Goal: Task Accomplishment & Management: Manage account settings

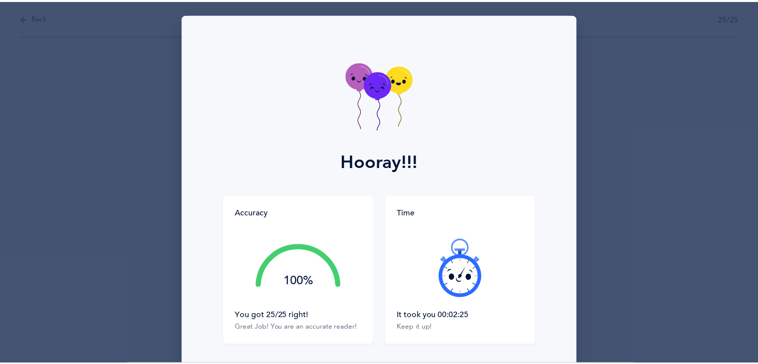
scroll to position [75, 0]
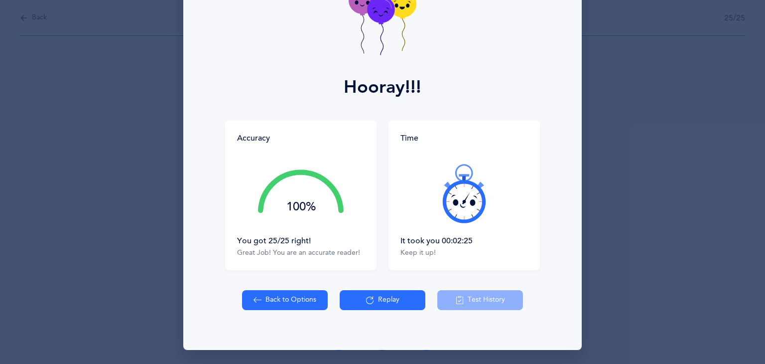
click at [274, 302] on button "Back to Options" at bounding box center [285, 300] width 86 height 20
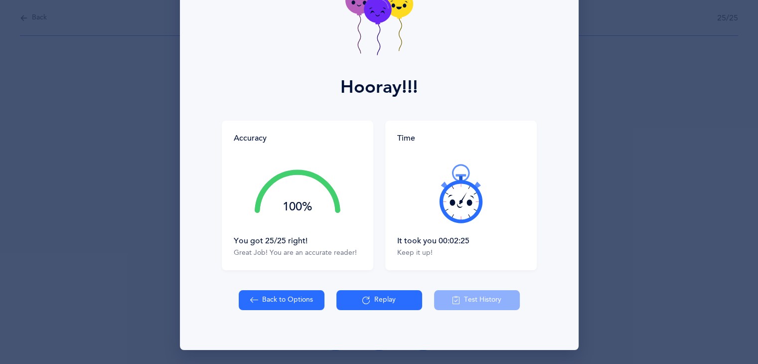
select select "1"
select select "single"
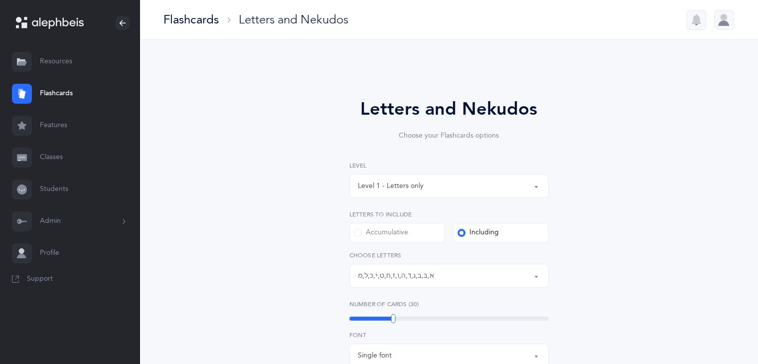
click at [524, 230] on label "Including" at bounding box center [501, 233] width 96 height 20
click at [0, 0] on input "Including" at bounding box center [0, 0] width 0 height 0
click at [498, 280] on div "Letters: א , בּ , ב , ג , ד , ה , ו , ז , ח , ט , י , כּ , ל , מ" at bounding box center [449, 275] width 182 height 17
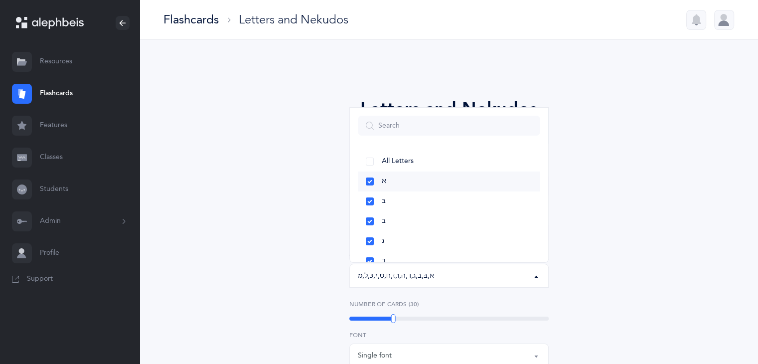
click at [433, 182] on link "א" at bounding box center [449, 181] width 182 height 20
select select "81"
click at [444, 196] on link "ג" at bounding box center [449, 195] width 182 height 20
click at [444, 209] on link "ד" at bounding box center [449, 215] width 182 height 20
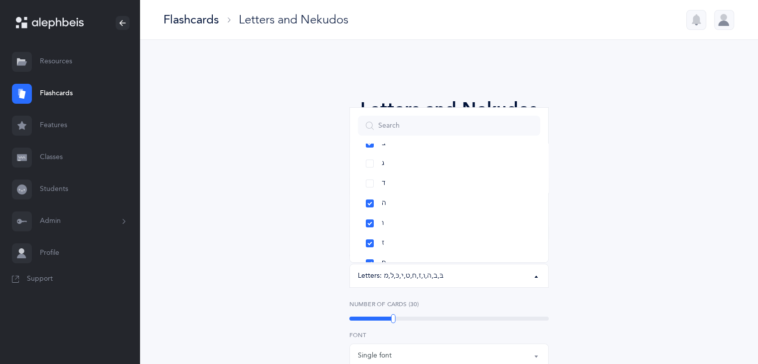
scroll to position [83, 0]
click at [450, 215] on link "ו" at bounding box center [449, 218] width 182 height 20
click at [448, 235] on link "ז" at bounding box center [449, 238] width 182 height 20
click at [447, 252] on link "ח" at bounding box center [449, 258] width 182 height 20
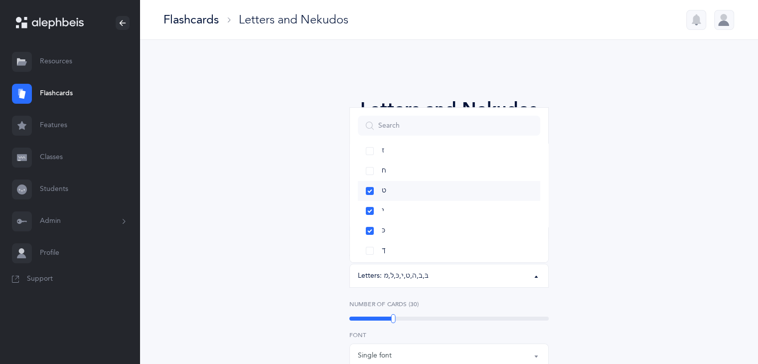
click at [455, 192] on link "ט" at bounding box center [449, 191] width 182 height 20
click at [459, 209] on link "י" at bounding box center [449, 211] width 182 height 20
click at [479, 188] on link "ם" at bounding box center [449, 195] width 182 height 20
click at [649, 188] on div "Letters and Nekudos Choose your Flashcards options Level 1 - Letters only Level…" at bounding box center [449, 367] width 454 height 598
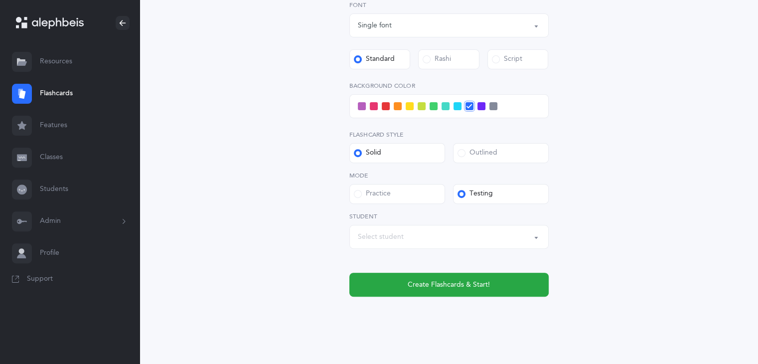
scroll to position [342, 0]
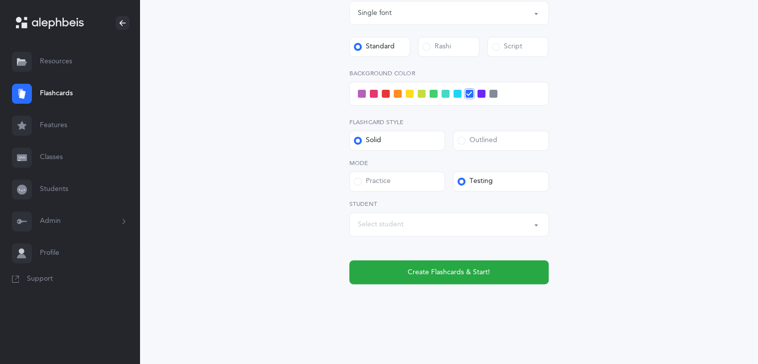
click at [443, 93] on span at bounding box center [445, 94] width 8 height 8
click at [0, 0] on input "checkbox" at bounding box center [0, 0] width 0 height 0
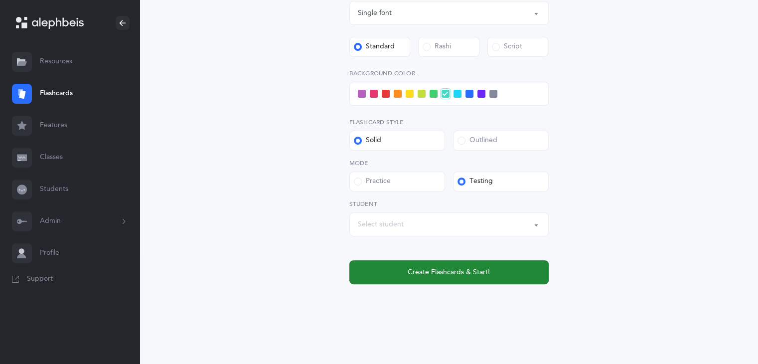
click at [487, 273] on span "Create Flashcards & Start!" at bounding box center [449, 272] width 82 height 10
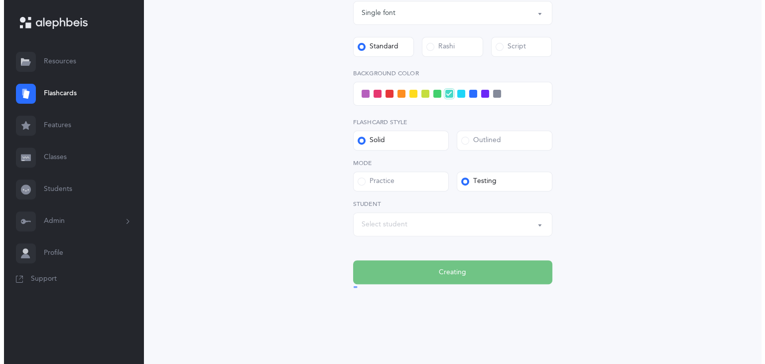
scroll to position [0, 0]
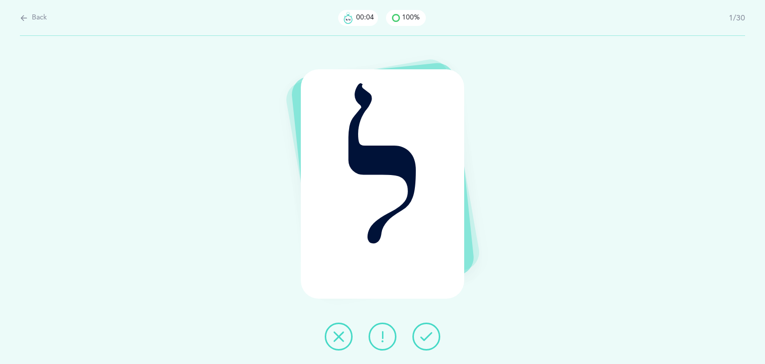
click at [424, 335] on icon at bounding box center [426, 336] width 12 height 12
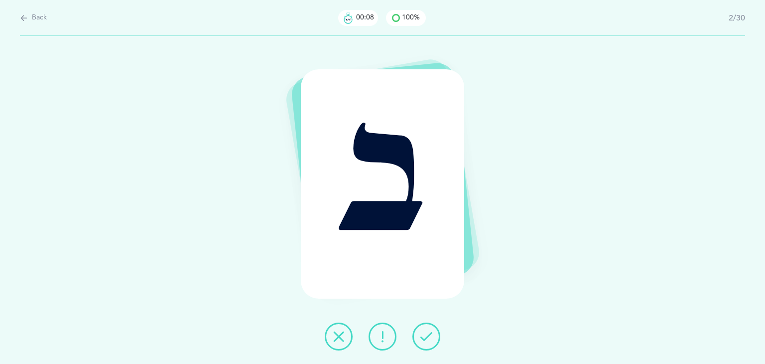
click at [424, 335] on icon at bounding box center [426, 336] width 12 height 12
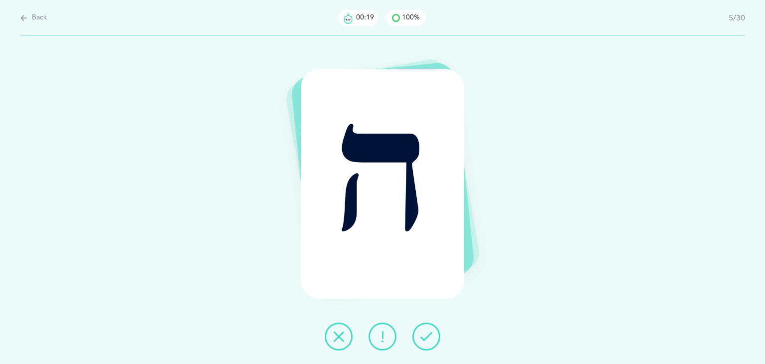
click at [424, 335] on icon at bounding box center [426, 336] width 12 height 12
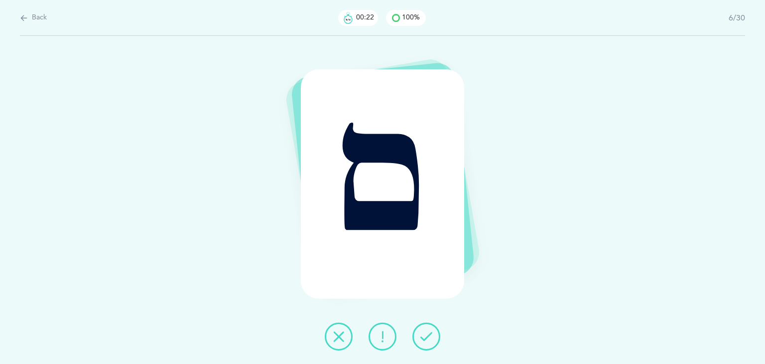
click at [424, 335] on icon at bounding box center [426, 336] width 12 height 12
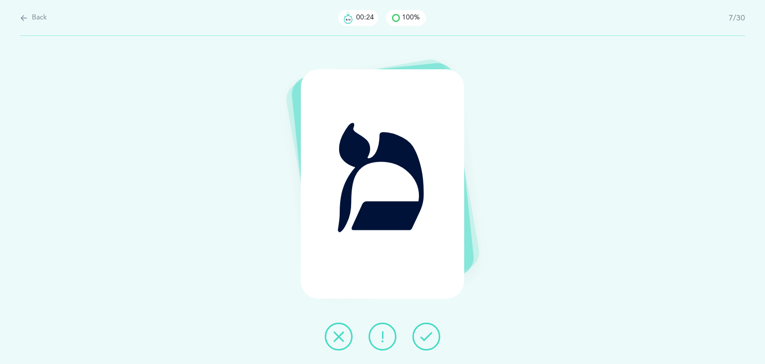
click at [424, 335] on icon at bounding box center [426, 336] width 12 height 12
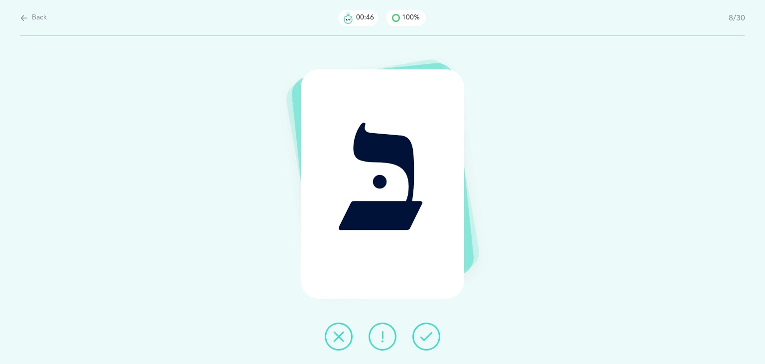
click at [424, 335] on icon at bounding box center [426, 336] width 12 height 12
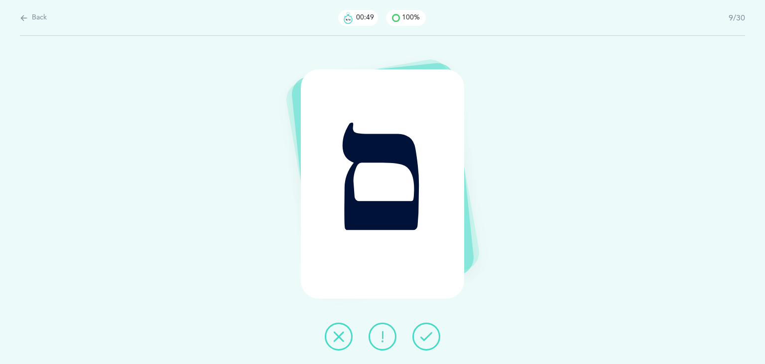
click at [424, 335] on icon at bounding box center [426, 336] width 12 height 12
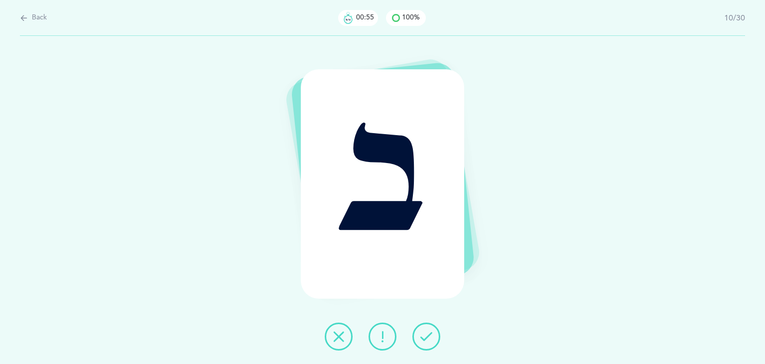
click at [424, 335] on icon at bounding box center [426, 336] width 12 height 12
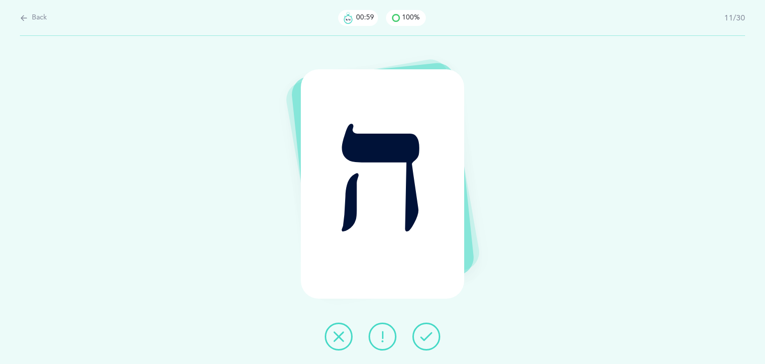
click at [424, 335] on icon at bounding box center [426, 336] width 12 height 12
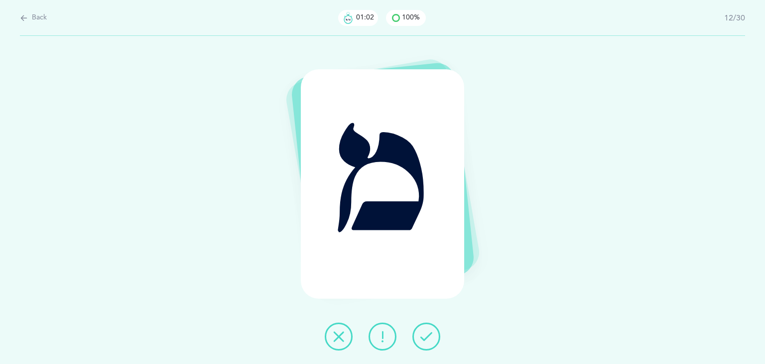
click at [424, 335] on icon at bounding box center [426, 336] width 12 height 12
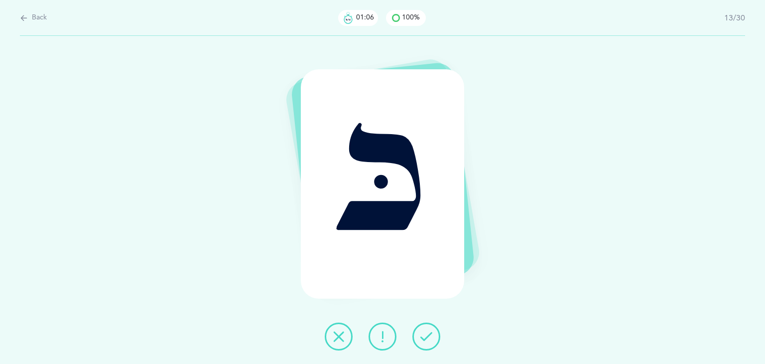
click at [424, 335] on icon at bounding box center [426, 336] width 12 height 12
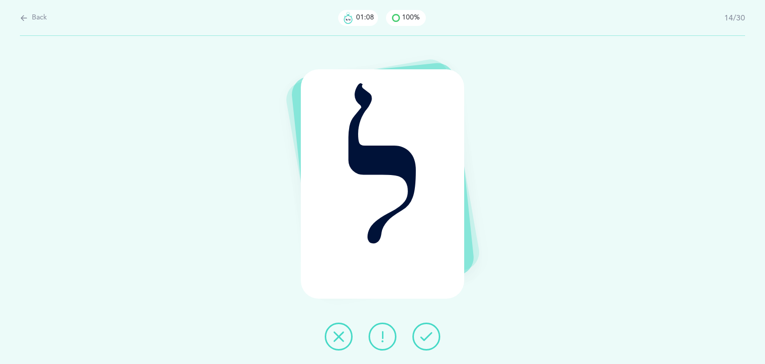
click at [424, 335] on icon at bounding box center [426, 336] width 12 height 12
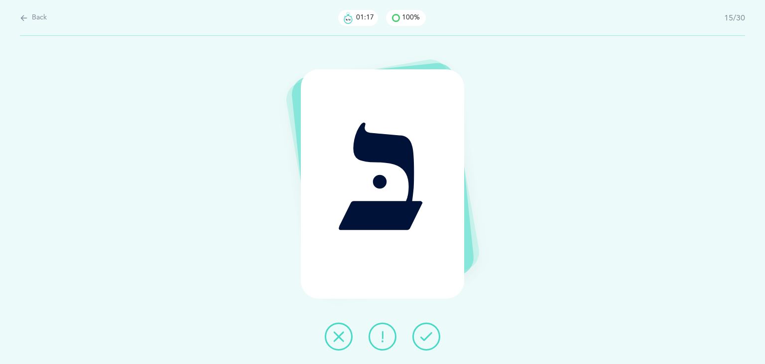
click at [424, 335] on icon at bounding box center [426, 336] width 12 height 12
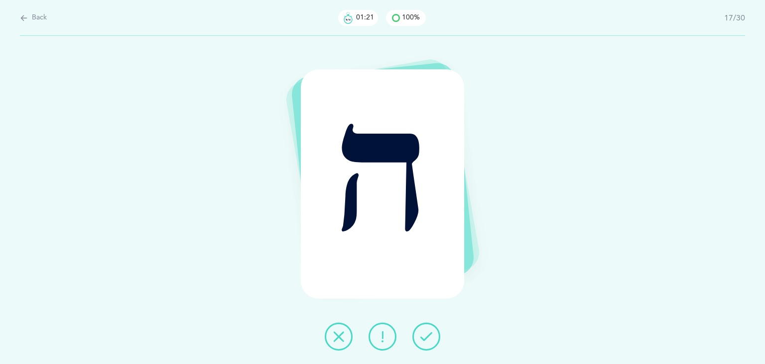
click at [424, 335] on icon at bounding box center [426, 336] width 12 height 12
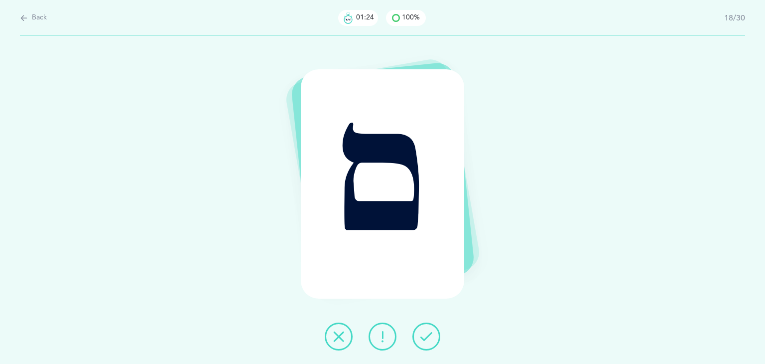
click at [424, 335] on icon at bounding box center [426, 336] width 12 height 12
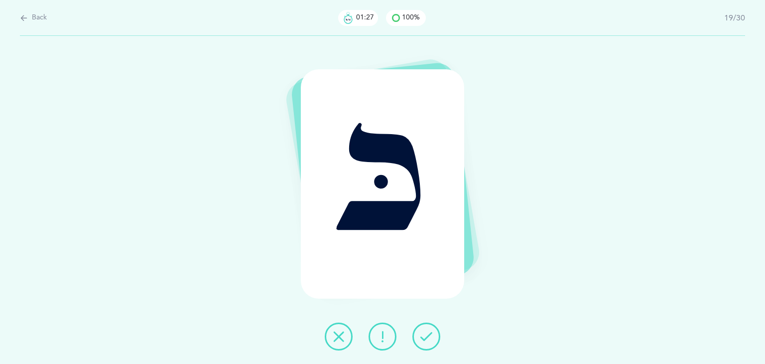
click at [424, 335] on icon at bounding box center [426, 336] width 12 height 12
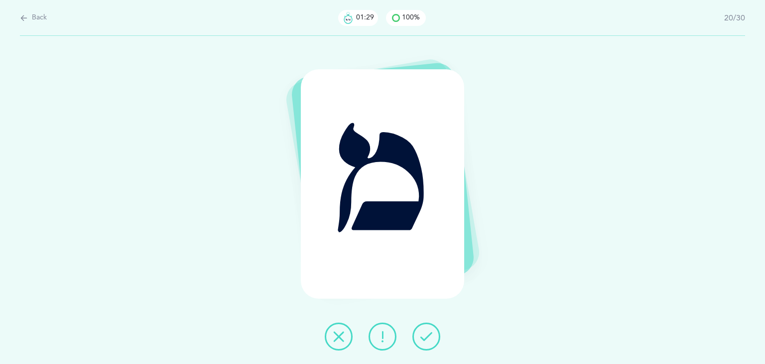
click at [424, 335] on icon at bounding box center [426, 336] width 12 height 12
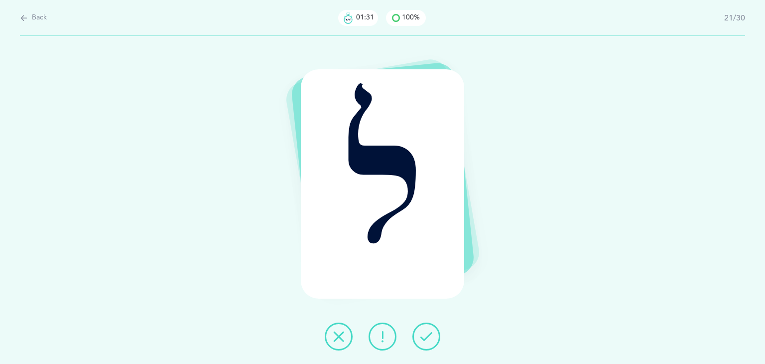
click at [424, 335] on icon at bounding box center [426, 336] width 12 height 12
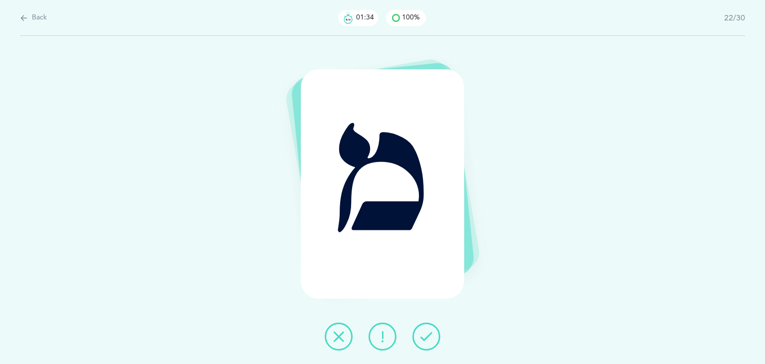
click at [424, 335] on icon at bounding box center [426, 336] width 12 height 12
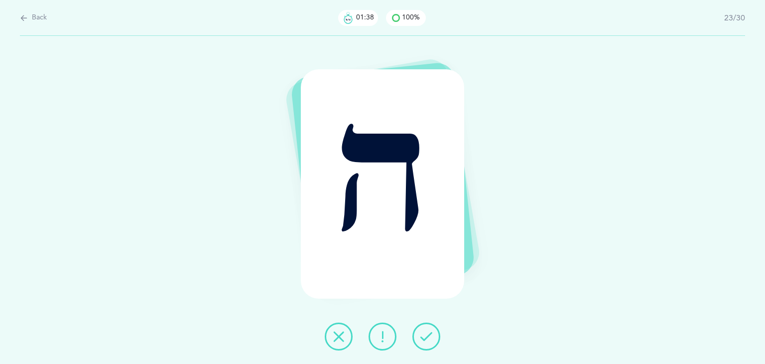
click at [424, 335] on icon at bounding box center [426, 336] width 12 height 12
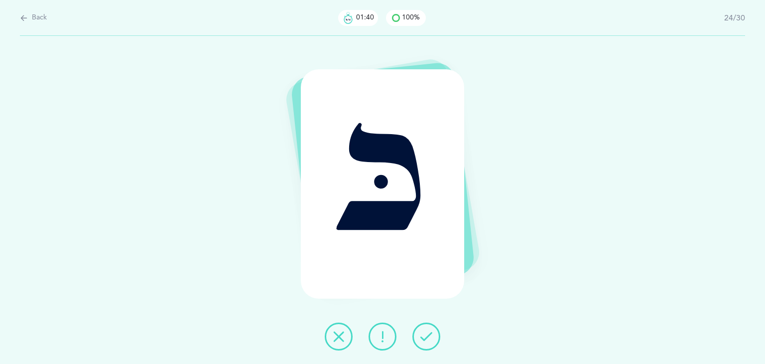
click at [424, 335] on icon at bounding box center [426, 336] width 12 height 12
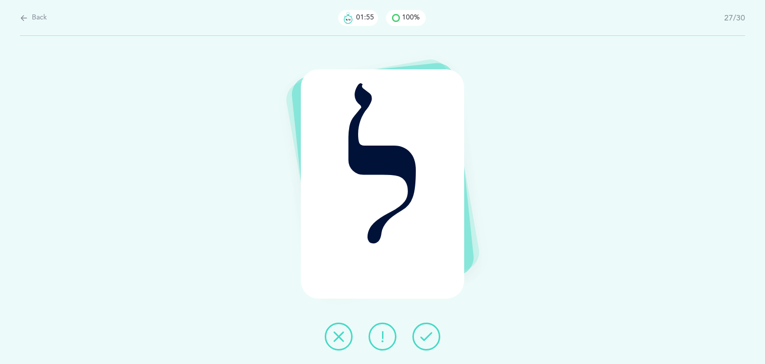
click at [424, 335] on icon at bounding box center [426, 336] width 12 height 12
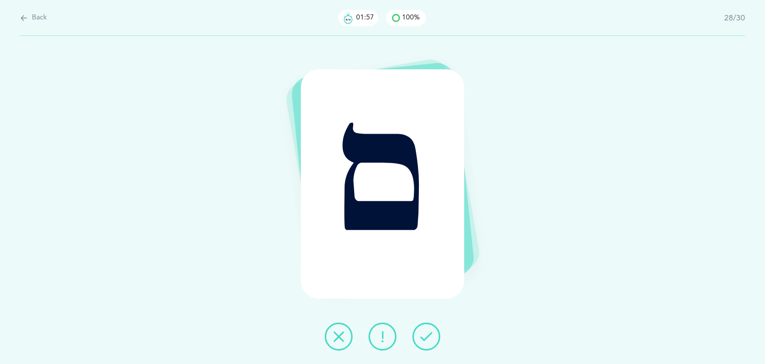
click at [424, 335] on icon at bounding box center [426, 336] width 12 height 12
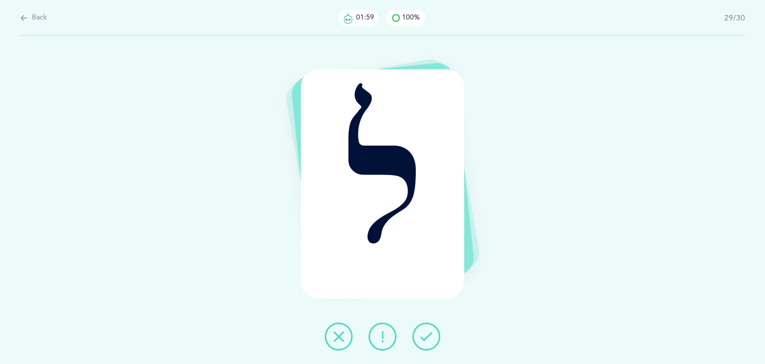
click at [424, 335] on icon at bounding box center [426, 336] width 12 height 12
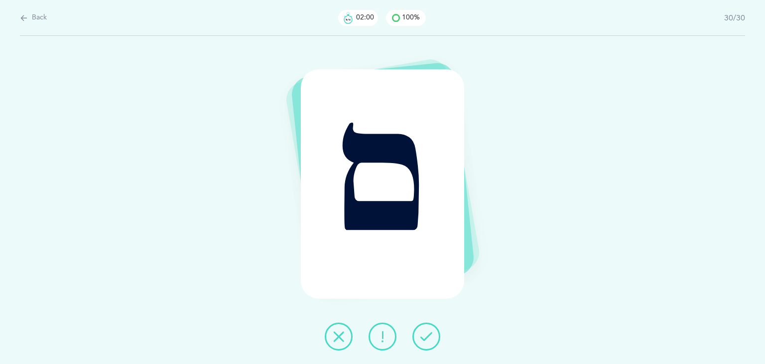
click at [424, 335] on icon at bounding box center [426, 336] width 12 height 12
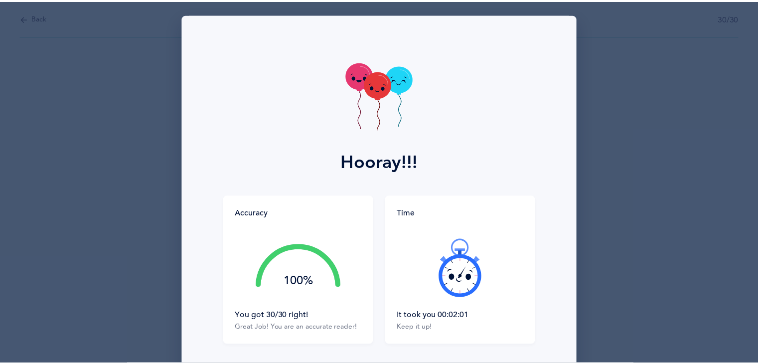
scroll to position [75, 0]
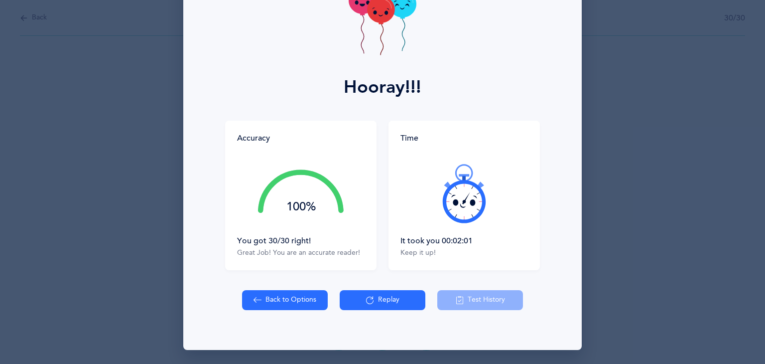
click at [261, 307] on button "Back to Options" at bounding box center [285, 300] width 86 height 20
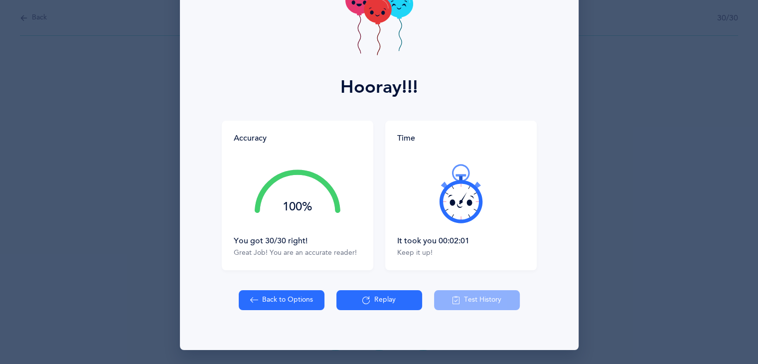
select select "81"
select select "single"
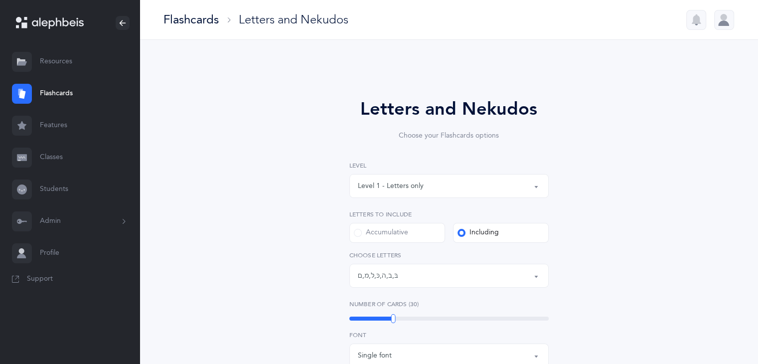
scroll to position [5, 0]
click at [52, 166] on link "Classes" at bounding box center [69, 157] width 139 height 32
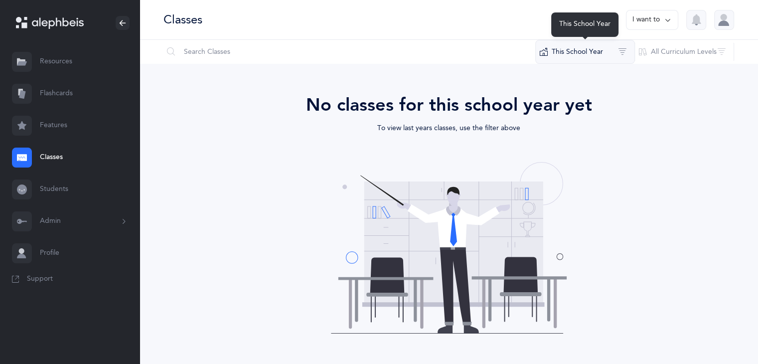
click at [572, 54] on button "This School Year" at bounding box center [585, 52] width 100 height 24
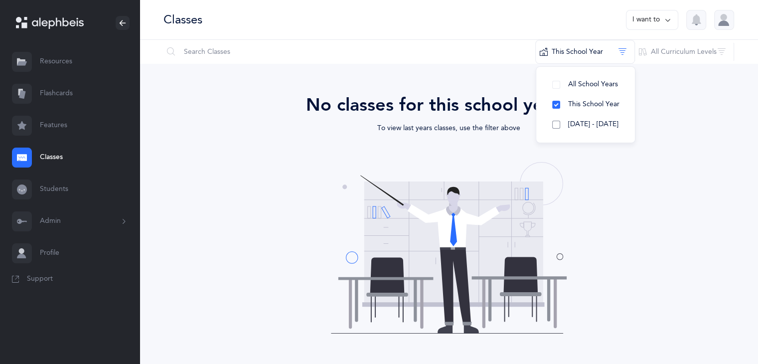
click at [576, 124] on span "2024 - 2025" at bounding box center [593, 124] width 50 height 8
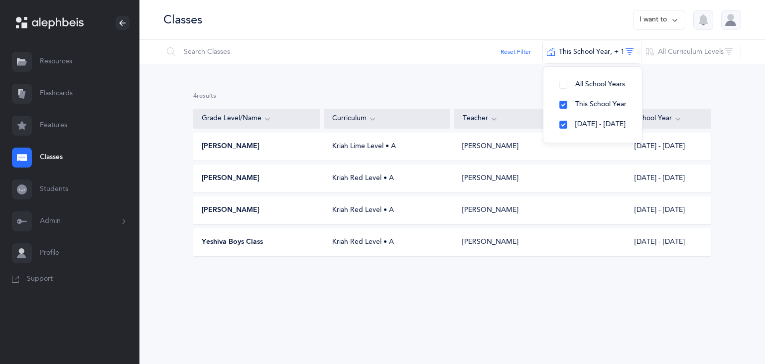
click at [488, 67] on div "4 results total Grade Level/Name Curriculum Teacher School Year Neomi Razla Kri…" at bounding box center [452, 182] width 626 height 236
click at [438, 144] on div "Kriah Lime Level • A" at bounding box center [387, 146] width 127 height 10
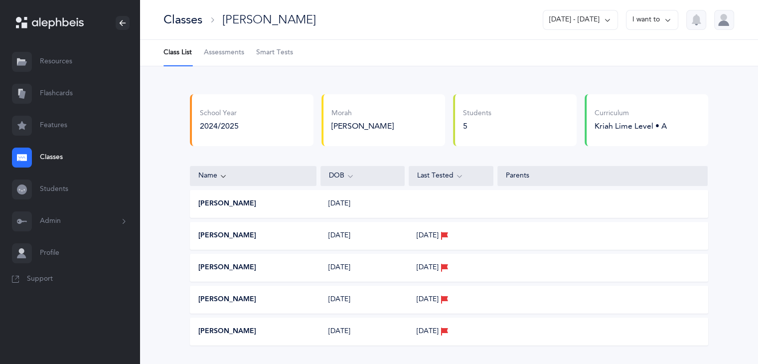
click at [655, 18] on button "I want to" at bounding box center [652, 20] width 52 height 20
click at [654, 72] on button "Edit class" at bounding box center [641, 69] width 55 height 18
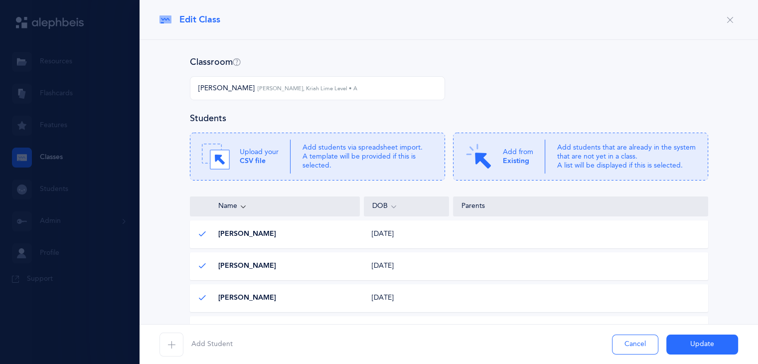
click at [404, 92] on div "Neomi Razla Neomi Razla, Kriah Lime Level • A" at bounding box center [317, 88] width 238 height 17
click at [273, 86] on small "Neomi Razla, Kriah Lime Level • A" at bounding box center [308, 89] width 100 height 8
click at [722, 21] on button "button" at bounding box center [730, 20] width 16 height 16
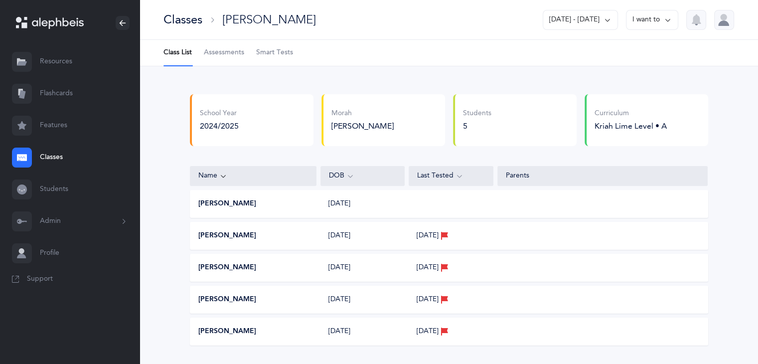
click at [52, 156] on link "Classes" at bounding box center [69, 157] width 139 height 32
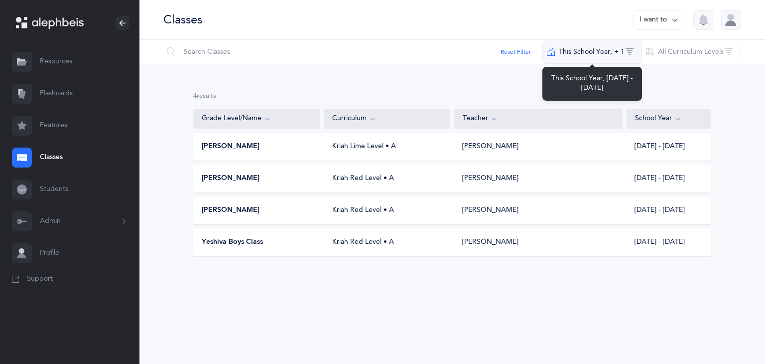
click at [630, 50] on button "This School Year‪, + 1‬" at bounding box center [593, 52] width 100 height 24
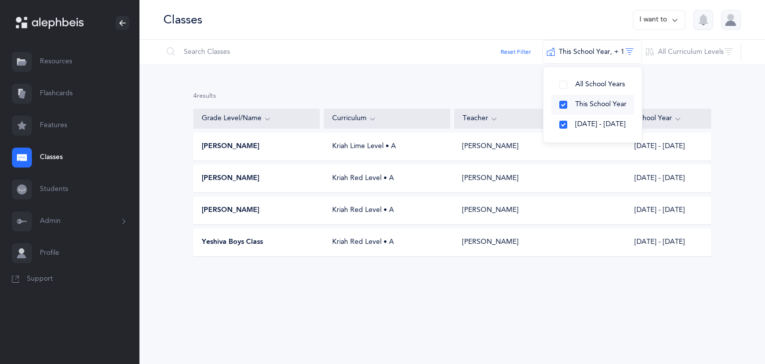
click at [607, 104] on span "This School Year" at bounding box center [600, 104] width 51 height 8
click at [605, 121] on span "2024 - 2025" at bounding box center [600, 124] width 50 height 8
click at [602, 102] on span "This School Year" at bounding box center [600, 104] width 51 height 8
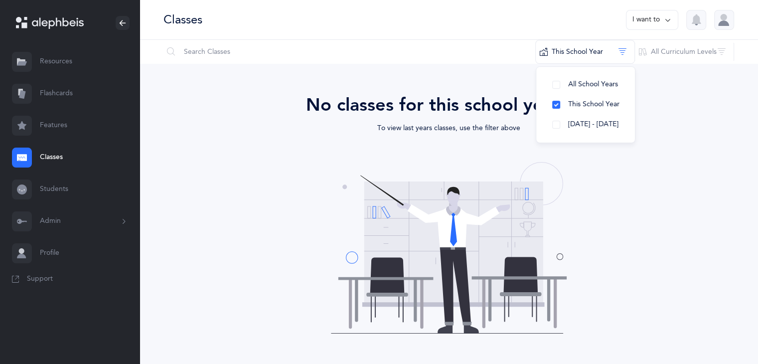
click at [657, 158] on div "No classes for this school year yet To view last years classes, use the filter …" at bounding box center [449, 240] width 518 height 297
click at [649, 15] on button "I want to" at bounding box center [652, 20] width 52 height 20
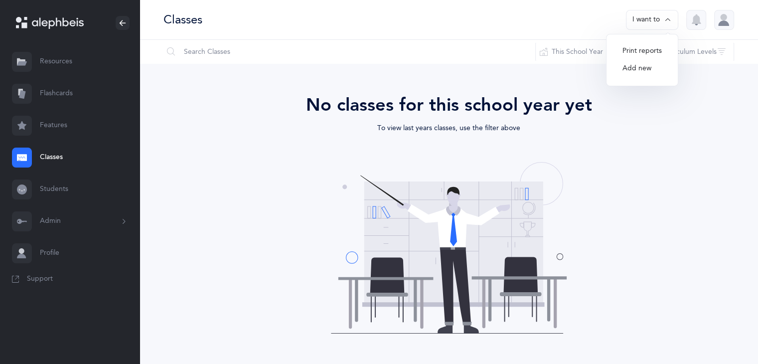
click at [641, 67] on button "Add new" at bounding box center [641, 69] width 55 height 18
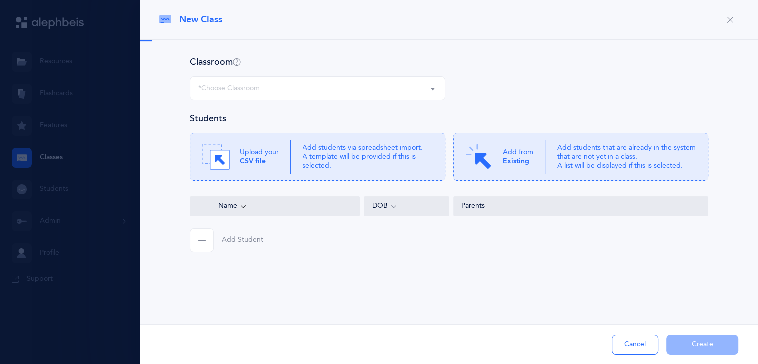
select select
click at [571, 154] on p "Add students that are already in the system that are not yet in a class. A list…" at bounding box center [626, 156] width 139 height 27
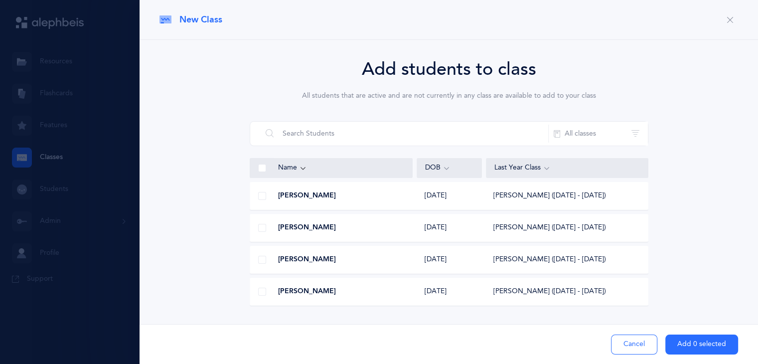
click at [60, 59] on div at bounding box center [379, 182] width 758 height 364
click at [729, 20] on icon "button" at bounding box center [730, 20] width 8 height 8
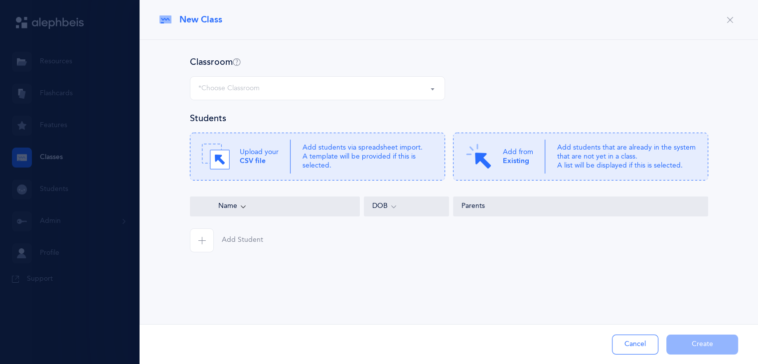
click at [730, 23] on icon "button" at bounding box center [730, 20] width 8 height 8
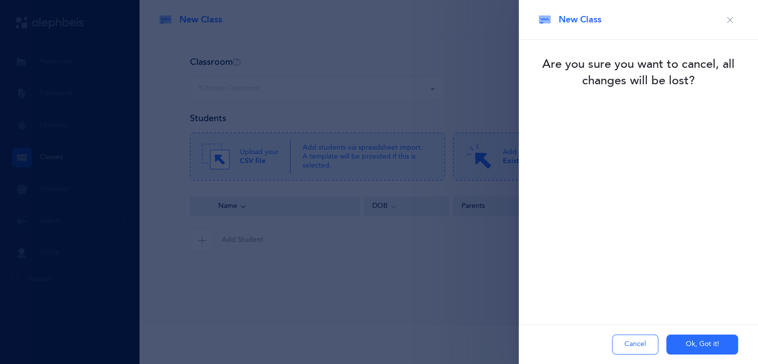
click at [635, 341] on button "Cancel" at bounding box center [635, 344] width 46 height 20
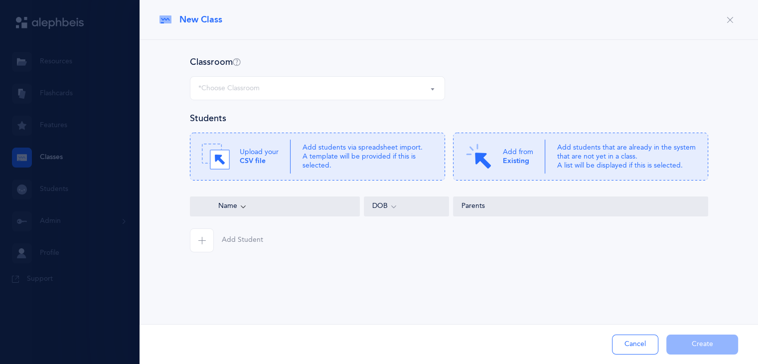
click at [737, 18] on button "button" at bounding box center [730, 20] width 16 height 16
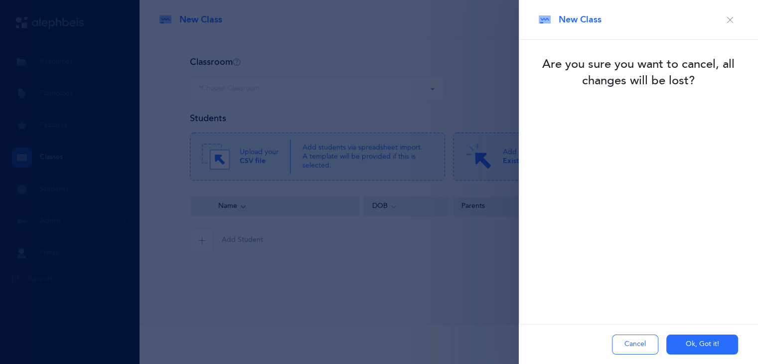
click at [693, 341] on button "Ok, Got it!" at bounding box center [702, 344] width 72 height 20
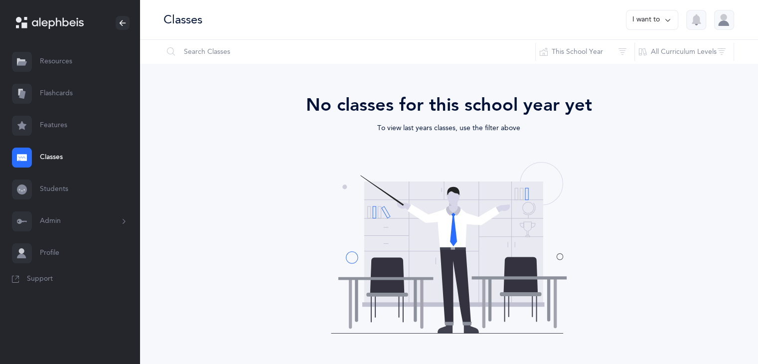
click at [49, 124] on link "Features" at bounding box center [69, 126] width 139 height 32
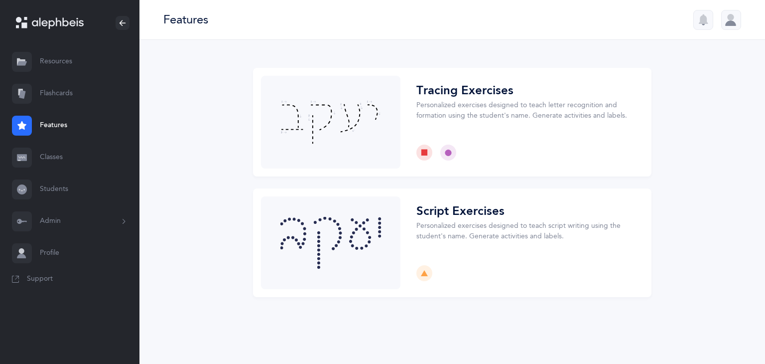
click at [52, 92] on link "Flashcards" at bounding box center [69, 94] width 139 height 32
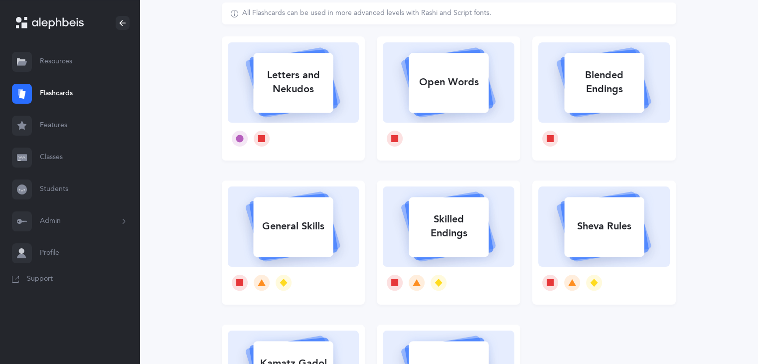
scroll to position [62, 0]
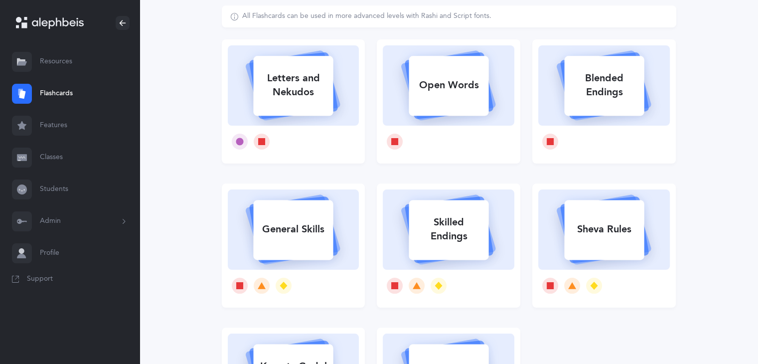
click at [310, 93] on div "Letters and Nekudos" at bounding box center [293, 85] width 80 height 40
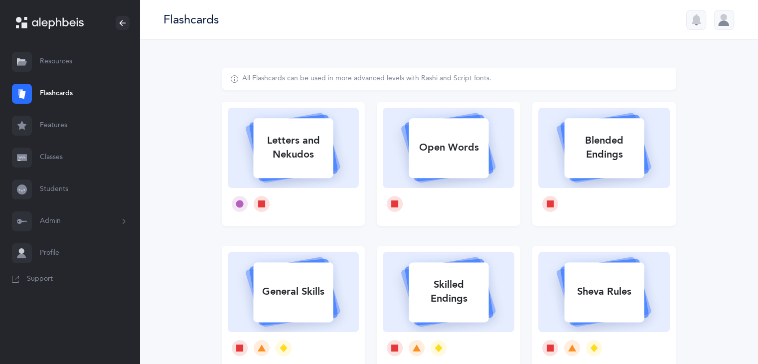
select select "81"
select select "single"
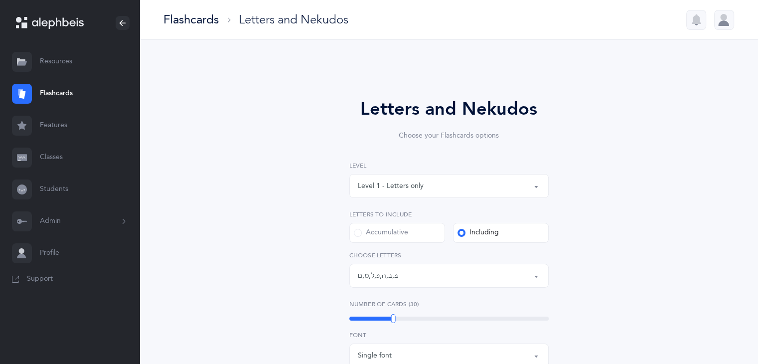
scroll to position [5, 0]
click at [464, 191] on div "Level 1 - Letters only" at bounding box center [449, 185] width 182 height 17
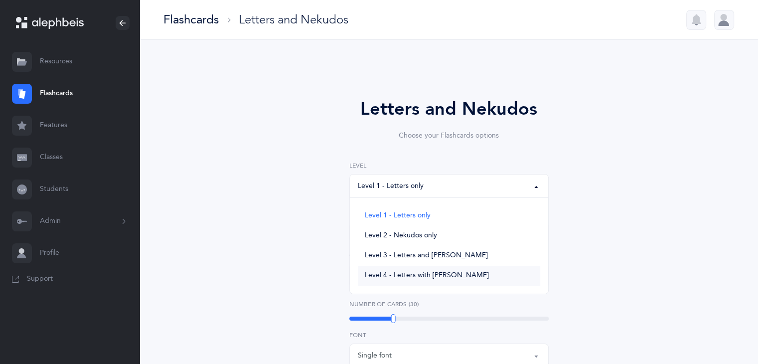
click at [446, 274] on span "Level 4 - Letters with Nekudos" at bounding box center [427, 275] width 124 height 9
select select "4"
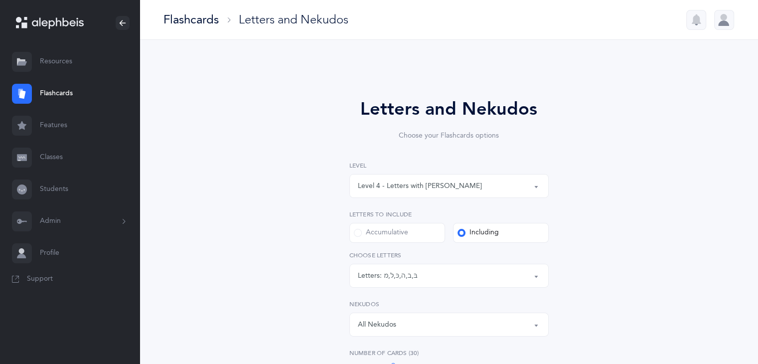
click at [425, 233] on label "Accumulative" at bounding box center [397, 233] width 96 height 20
click at [0, 0] on input "Accumulative" at bounding box center [0, 0] width 0 height 0
select select "27"
drag, startPoint x: 757, startPoint y: 158, endPoint x: 750, endPoint y: 204, distance: 45.9
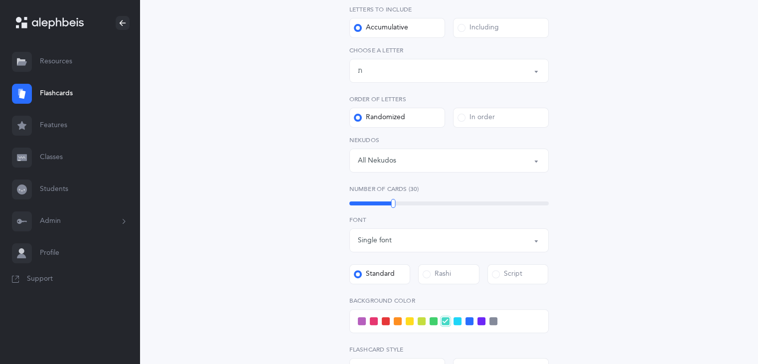
scroll to position [209, 0]
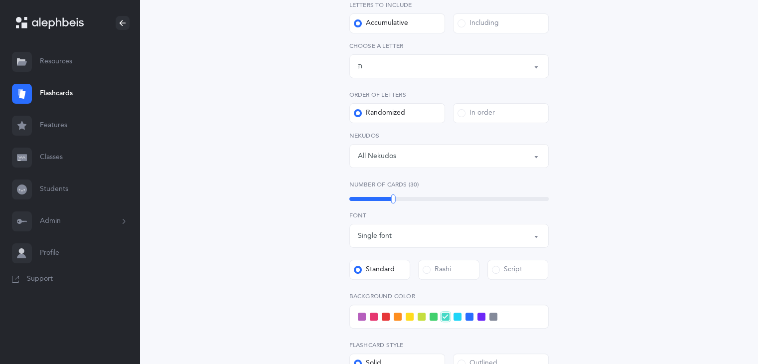
click at [622, 81] on div "Letters and Nekudos Choose your Flashcards options Level 1 - Letters only Level…" at bounding box center [449, 203] width 454 height 688
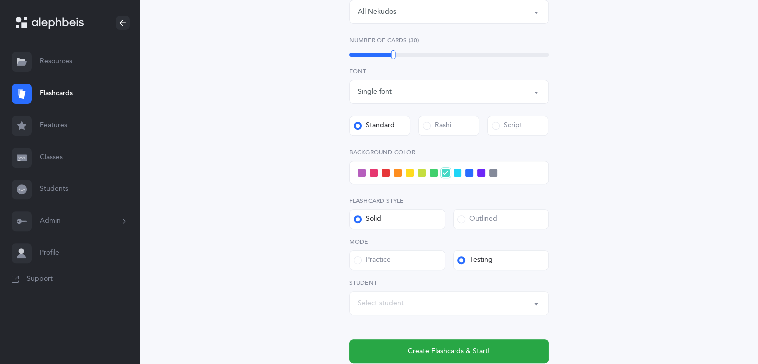
scroll to position [356, 0]
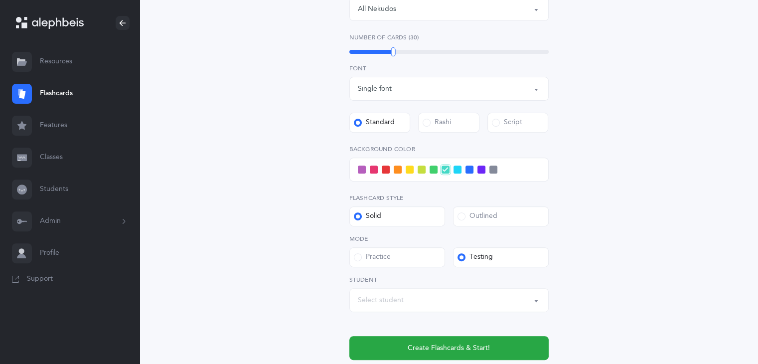
click at [415, 261] on label "Practice" at bounding box center [397, 257] width 96 height 20
click at [0, 0] on input "Practice" at bounding box center [0, 0] width 0 height 0
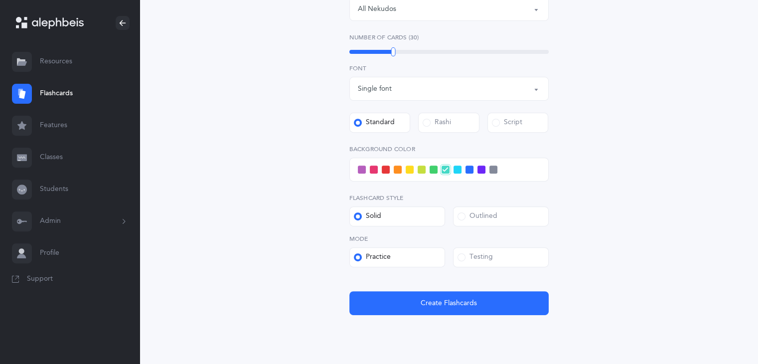
click at [492, 167] on span at bounding box center [493, 169] width 8 height 8
click at [0, 0] on input "checkbox" at bounding box center [0, 0] width 0 height 0
click at [499, 209] on label "Outlined" at bounding box center [501, 216] width 96 height 20
click at [0, 0] on input "Outlined" at bounding box center [0, 0] width 0 height 0
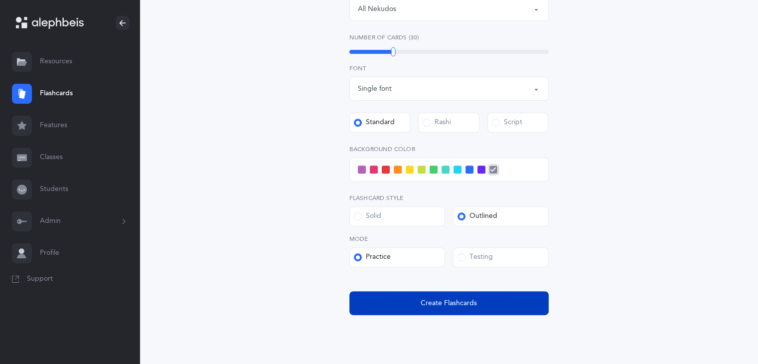
click at [422, 299] on span "Create Flashcards" at bounding box center [448, 303] width 56 height 10
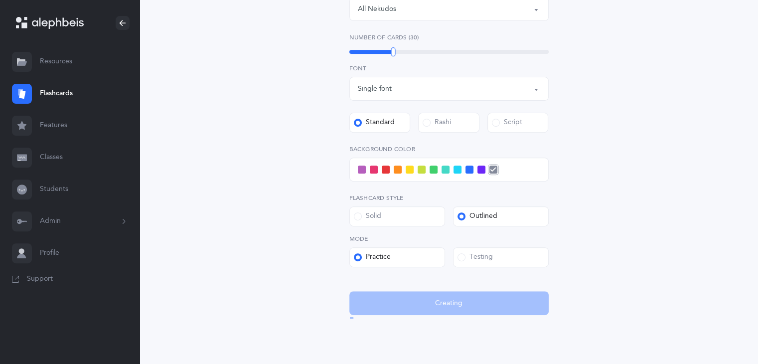
scroll to position [0, 0]
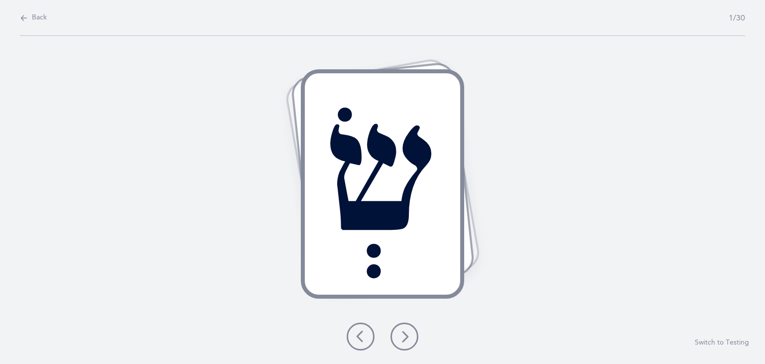
click at [404, 332] on icon at bounding box center [405, 336] width 12 height 12
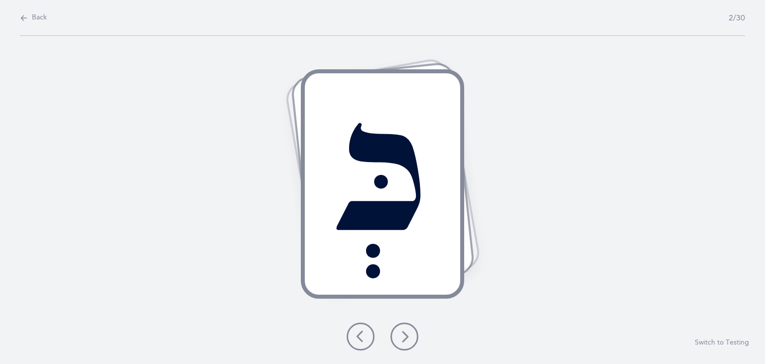
click at [404, 332] on icon at bounding box center [405, 336] width 12 height 12
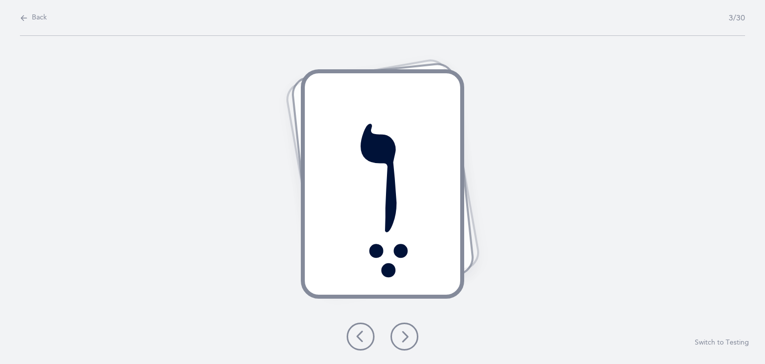
click at [404, 332] on icon at bounding box center [405, 336] width 12 height 12
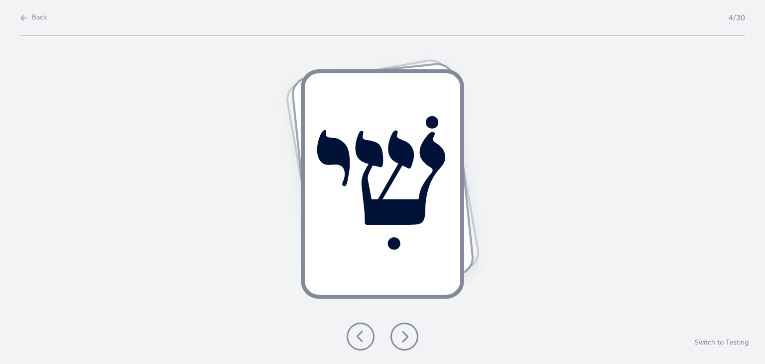
click at [404, 332] on icon at bounding box center [405, 336] width 12 height 12
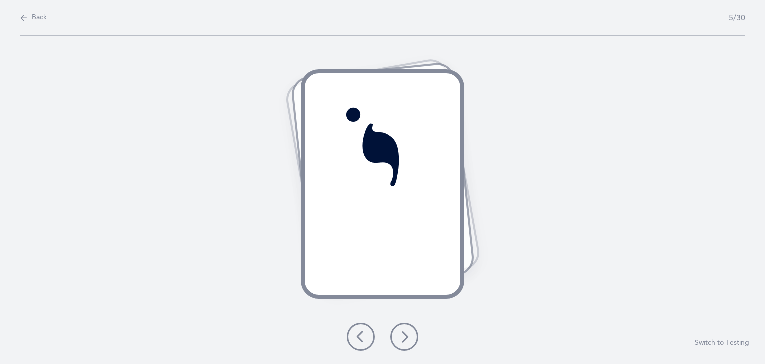
click at [404, 332] on icon at bounding box center [405, 336] width 12 height 12
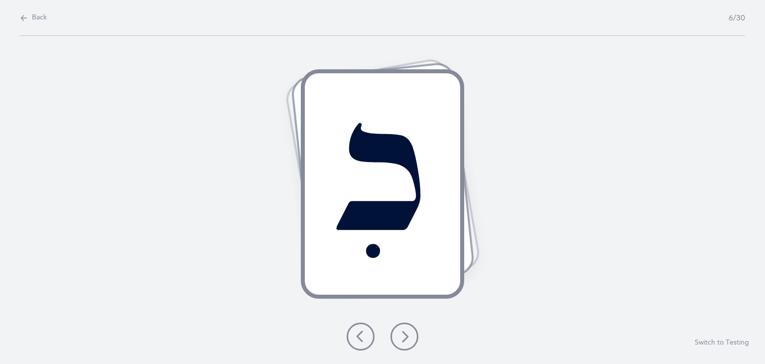
click at [404, 332] on icon at bounding box center [405, 336] width 12 height 12
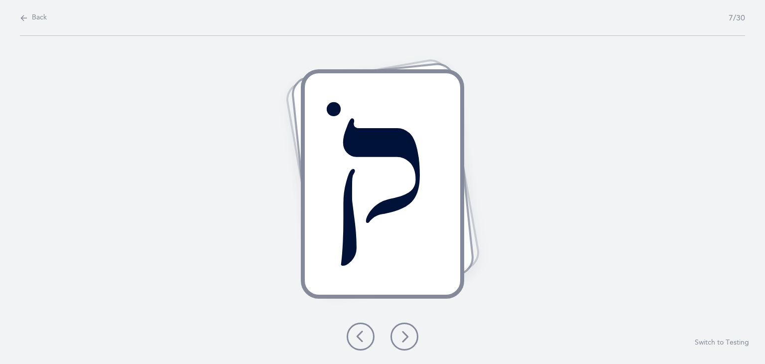
click at [404, 332] on icon at bounding box center [405, 336] width 12 height 12
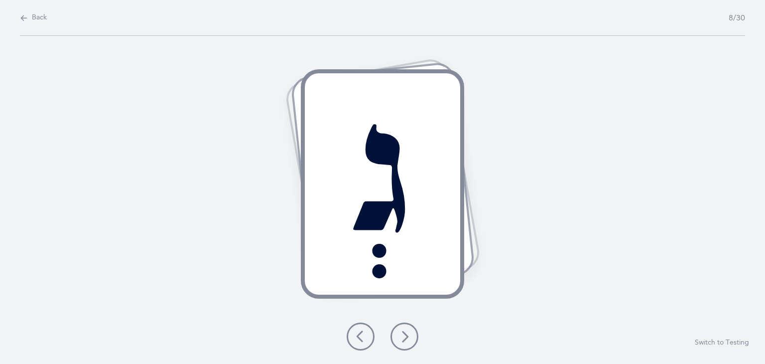
click at [404, 332] on icon at bounding box center [405, 336] width 12 height 12
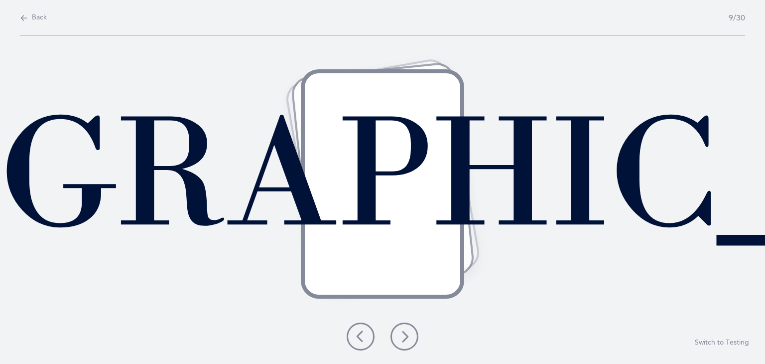
click at [404, 332] on icon at bounding box center [405, 336] width 12 height 12
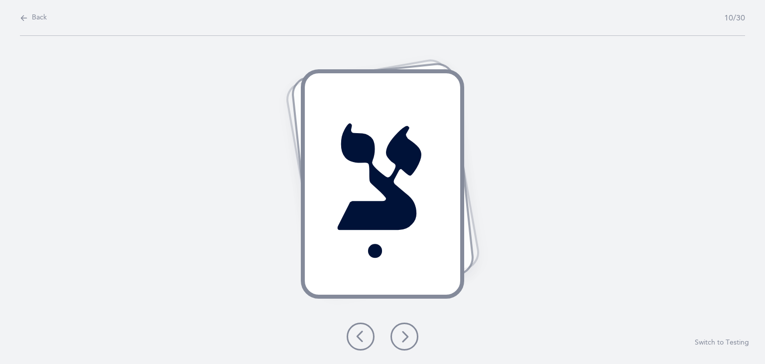
click at [404, 332] on icon at bounding box center [405, 336] width 12 height 12
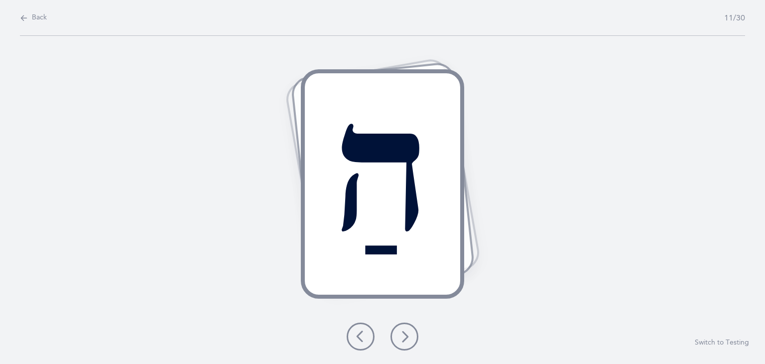
click at [404, 332] on icon at bounding box center [405, 336] width 12 height 12
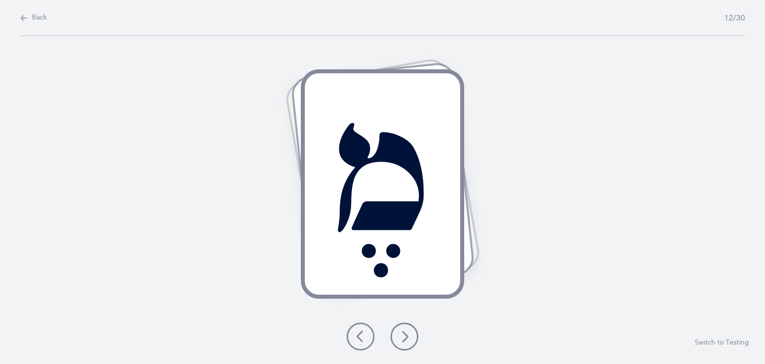
click at [404, 332] on icon at bounding box center [405, 336] width 12 height 12
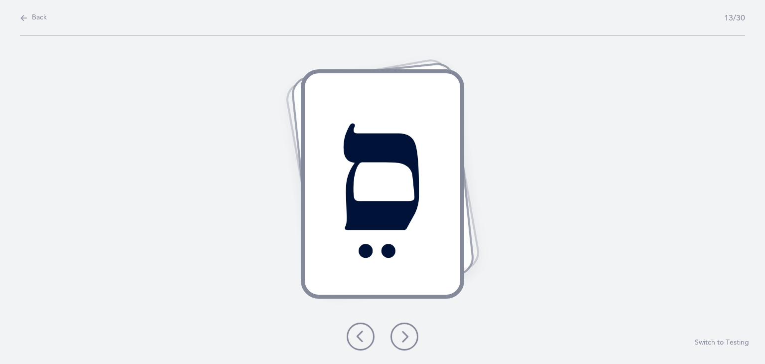
click at [405, 332] on icon at bounding box center [405, 336] width 12 height 12
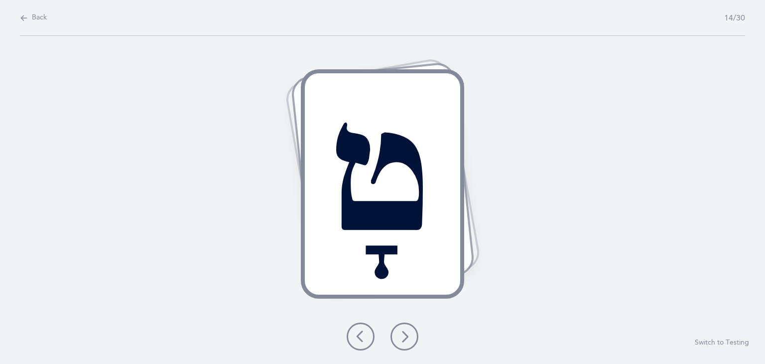
click at [405, 332] on icon at bounding box center [405, 336] width 12 height 12
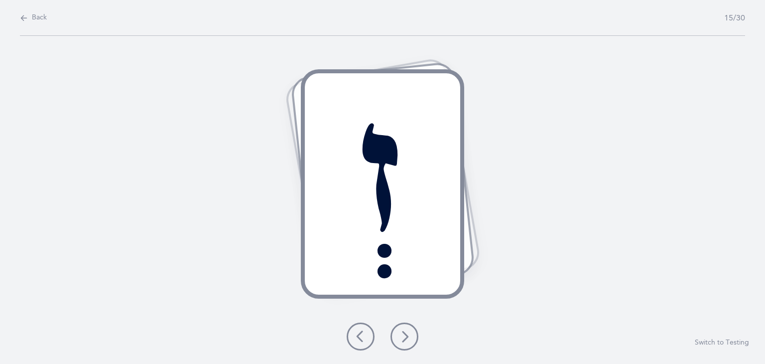
click at [405, 332] on icon at bounding box center [405, 336] width 12 height 12
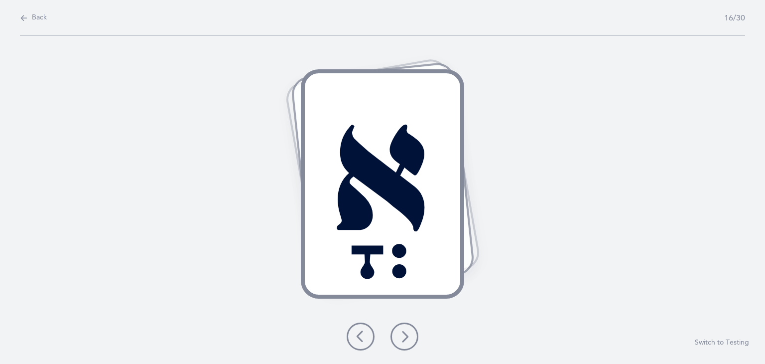
click at [405, 332] on icon at bounding box center [405, 336] width 12 height 12
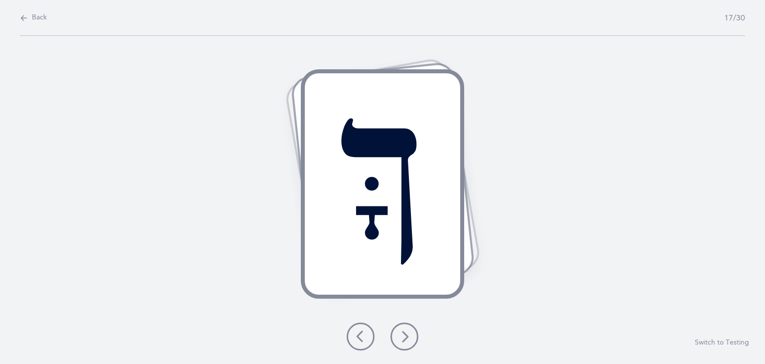
click at [405, 332] on icon at bounding box center [405, 336] width 12 height 12
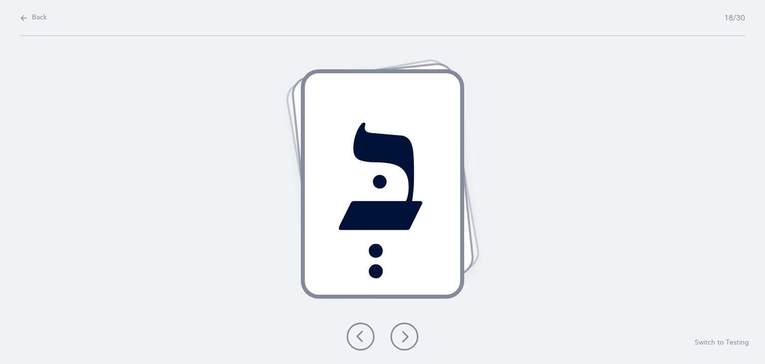
click at [405, 332] on icon at bounding box center [405, 336] width 12 height 12
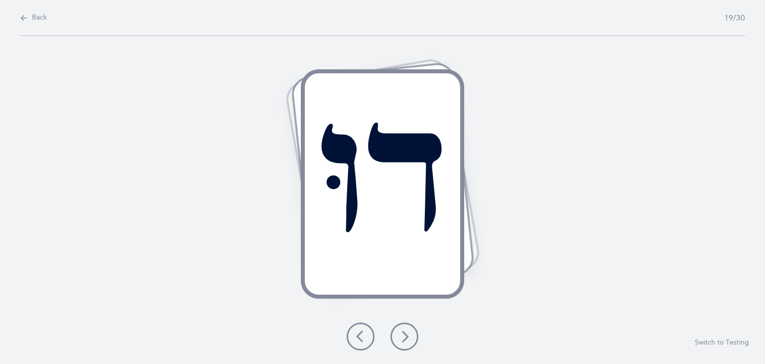
click at [405, 332] on icon at bounding box center [405, 336] width 12 height 12
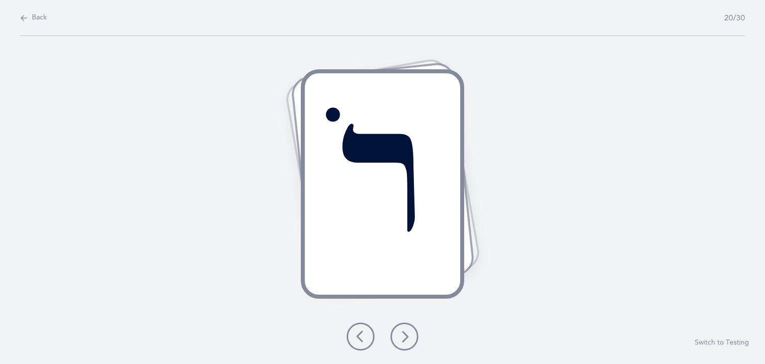
click at [405, 332] on icon at bounding box center [405, 336] width 12 height 12
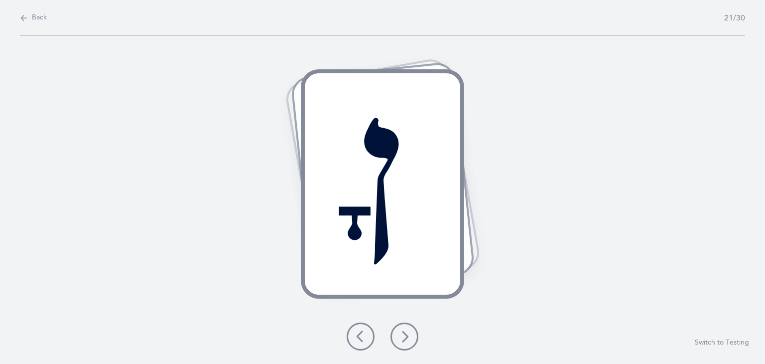
click at [405, 332] on icon at bounding box center [405, 336] width 12 height 12
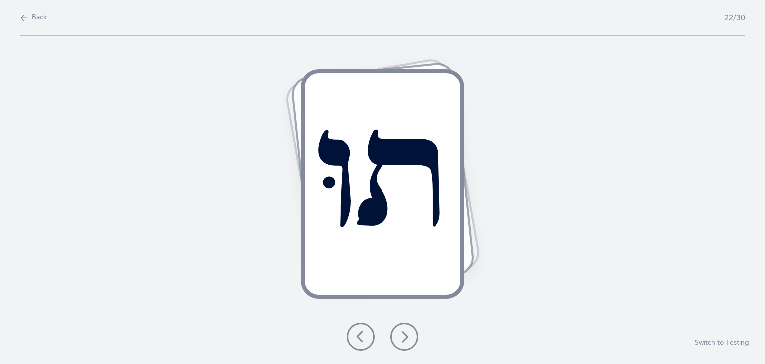
click at [405, 332] on icon at bounding box center [405, 336] width 12 height 12
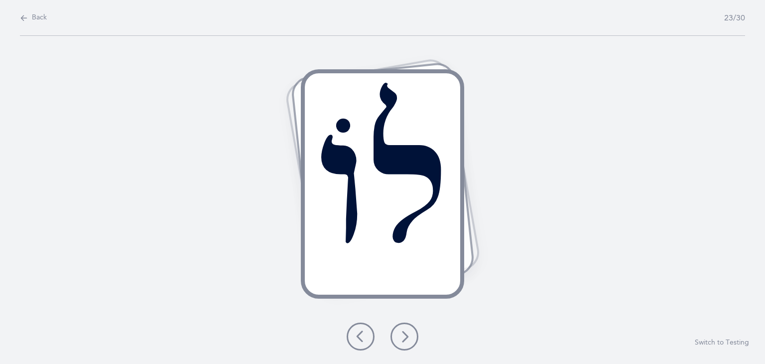
click at [405, 332] on icon at bounding box center [405, 336] width 12 height 12
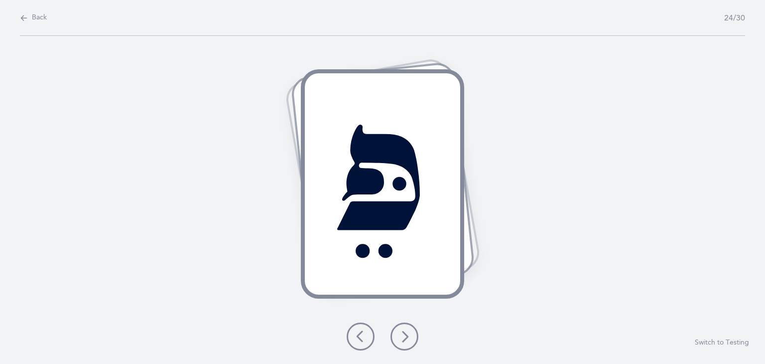
click at [405, 332] on icon at bounding box center [405, 336] width 12 height 12
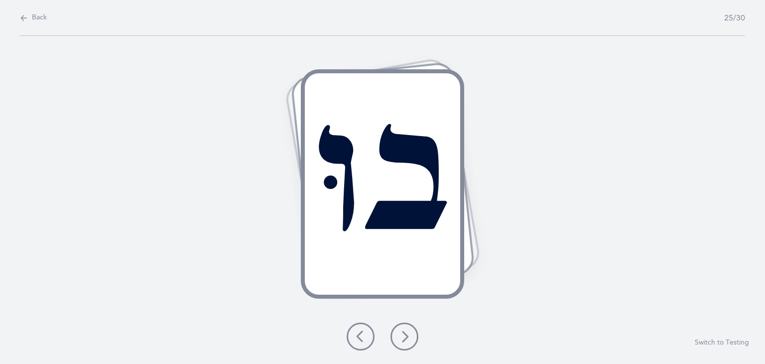
click at [405, 332] on icon at bounding box center [405, 336] width 12 height 12
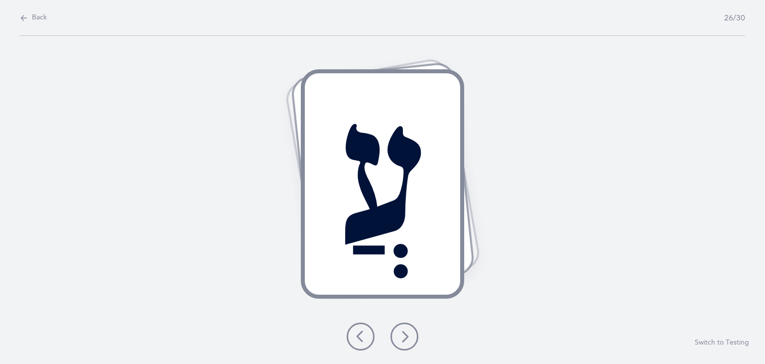
click at [405, 332] on icon at bounding box center [405, 336] width 12 height 12
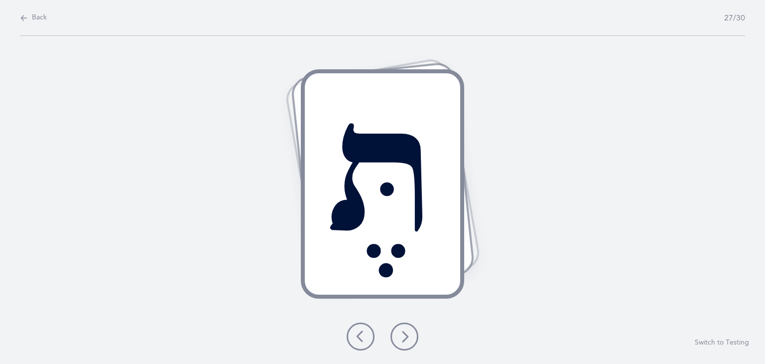
click at [405, 332] on icon at bounding box center [405, 336] width 12 height 12
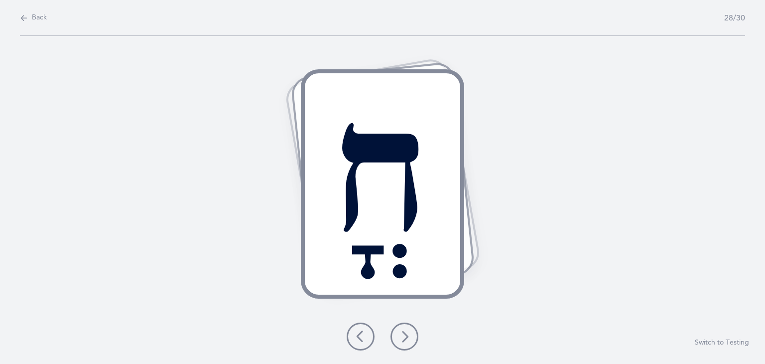
click at [405, 332] on icon at bounding box center [405, 336] width 12 height 12
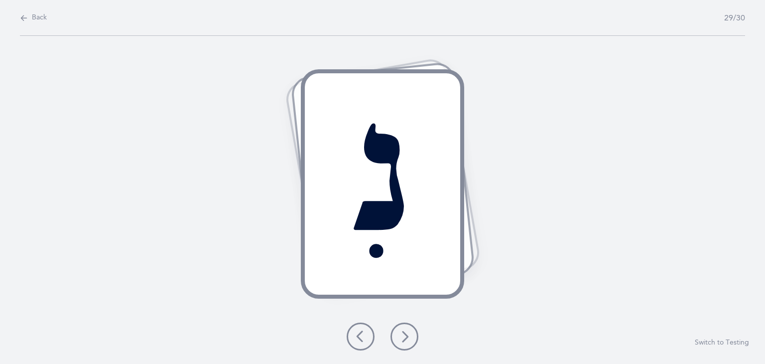
click at [405, 332] on icon at bounding box center [405, 336] width 12 height 12
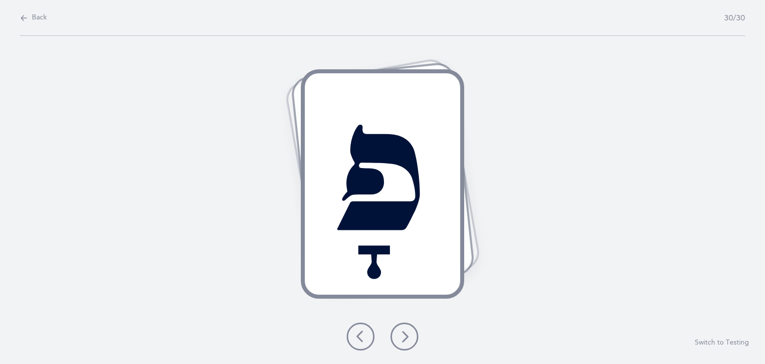
click at [405, 332] on icon at bounding box center [405, 336] width 12 height 12
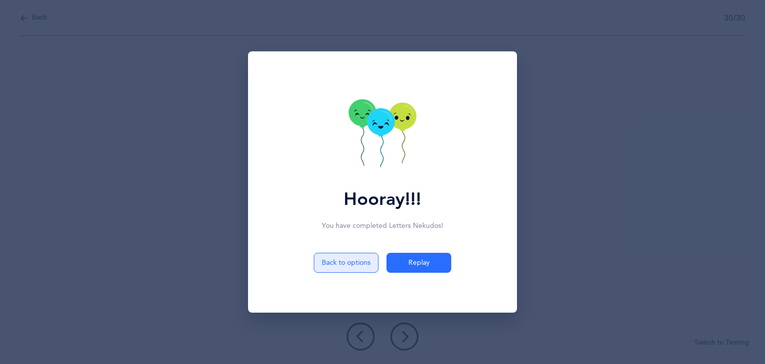
click at [330, 264] on button "Back to options" at bounding box center [346, 263] width 65 height 20
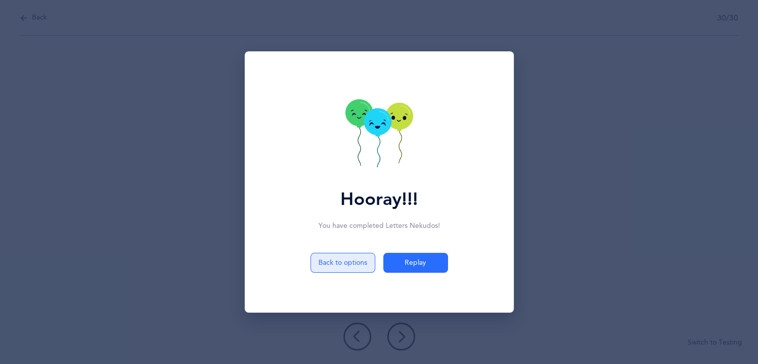
select select "4"
select select "27"
select select "single"
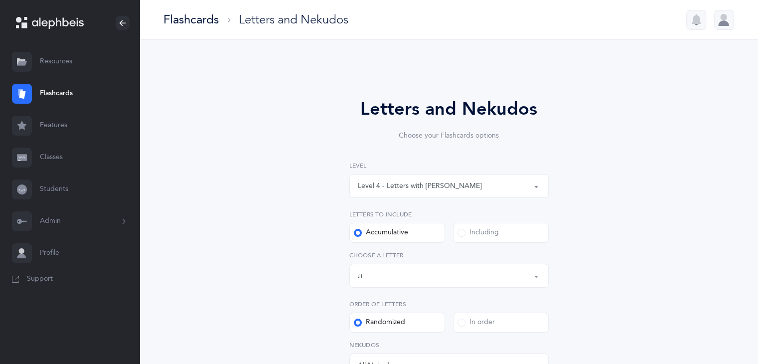
click at [55, 157] on link "Classes" at bounding box center [69, 157] width 139 height 32
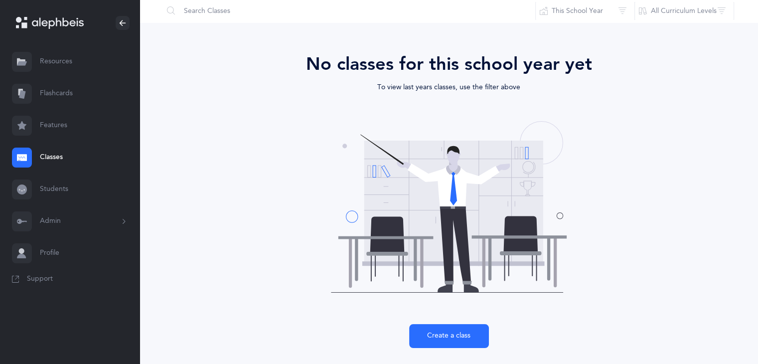
scroll to position [40, 0]
click at [449, 338] on button "Create a class" at bounding box center [449, 336] width 80 height 24
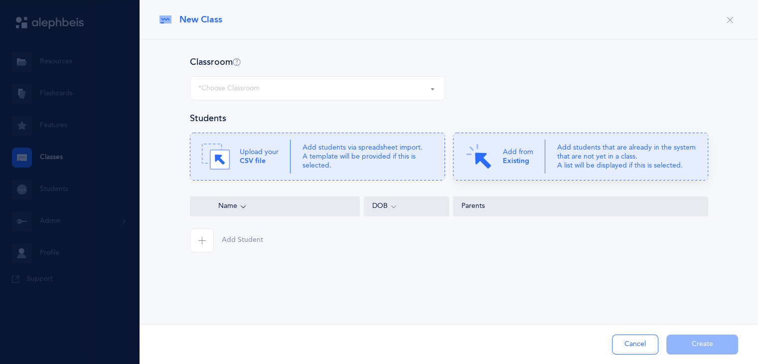
click at [516, 142] on icon at bounding box center [580, 157] width 255 height 48
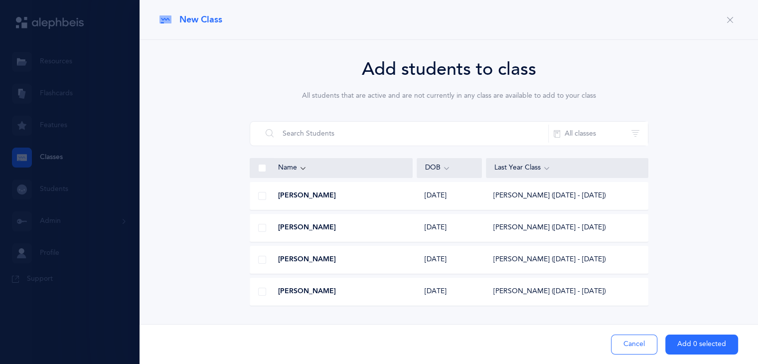
click at [263, 195] on span at bounding box center [262, 196] width 8 height 8
click at [0, 0] on input "checkbox" at bounding box center [0, 0] width 0 height 0
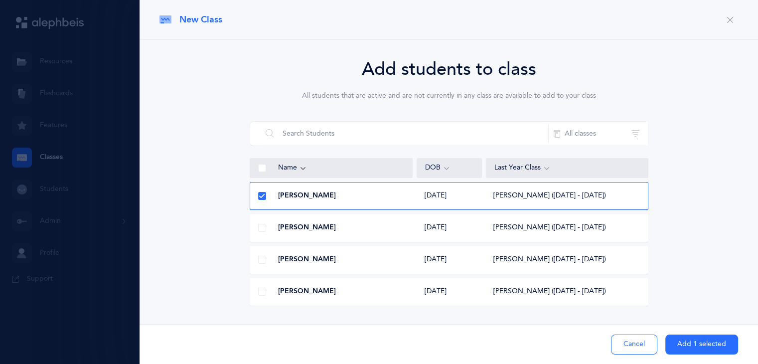
click at [261, 225] on span at bounding box center [262, 228] width 8 height 8
click at [0, 0] on input "checkbox" at bounding box center [0, 0] width 0 height 0
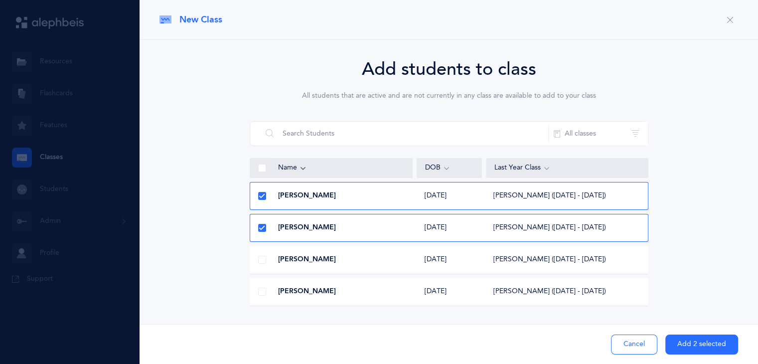
click at [262, 262] on span at bounding box center [262, 260] width 8 height 8
click at [0, 0] on input "checkbox" at bounding box center [0, 0] width 0 height 0
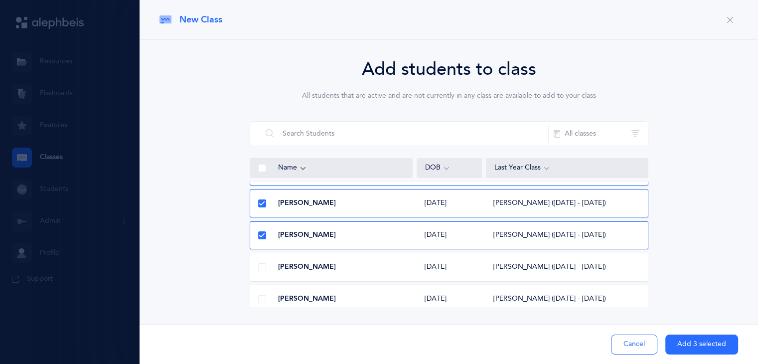
scroll to position [26, 0]
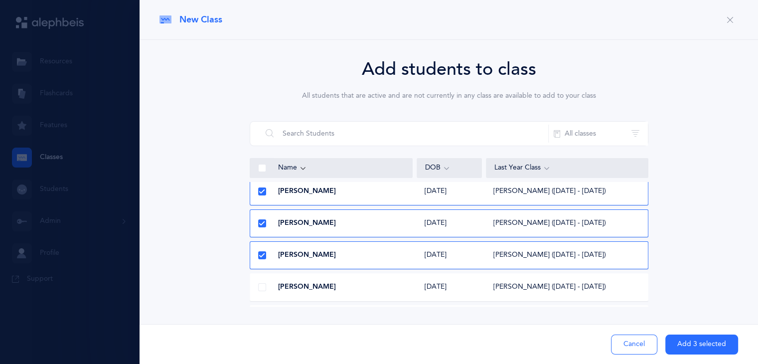
drag, startPoint x: 648, startPoint y: 209, endPoint x: 653, endPoint y: 210, distance: 5.0
click at [653, 210] on div "Add students to class All students that are active and are not currently in any…" at bounding box center [448, 181] width 578 height 251
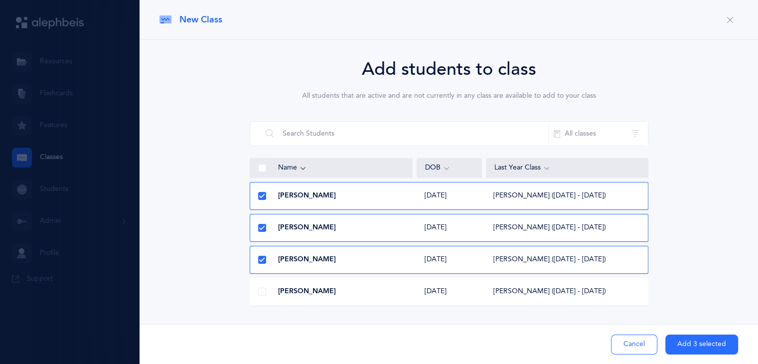
scroll to position [0, 0]
click at [692, 344] on button "Add 3 selected" at bounding box center [701, 344] width 73 height 20
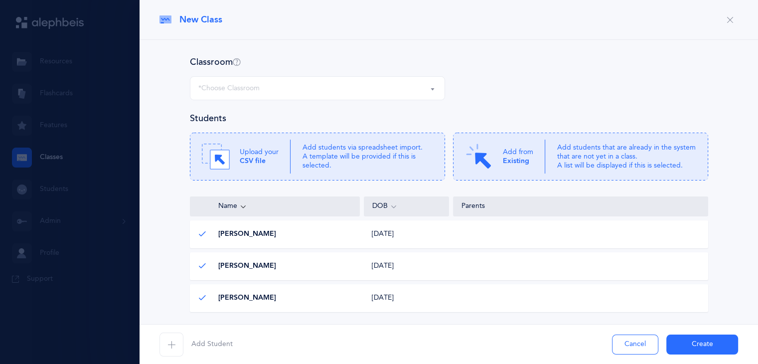
click at [349, 89] on div "*Choose Classroom" at bounding box center [317, 88] width 238 height 17
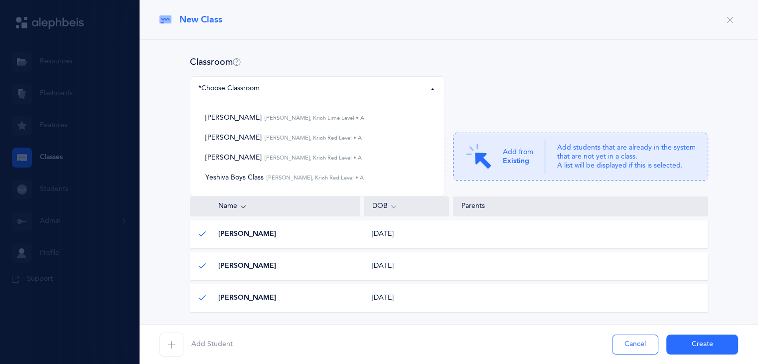
click at [409, 51] on div "Classroom Neomi Razla Baila Moskovits Avigael Sultan Yeshiva Boys Class *Choose…" at bounding box center [448, 222] width 618 height 364
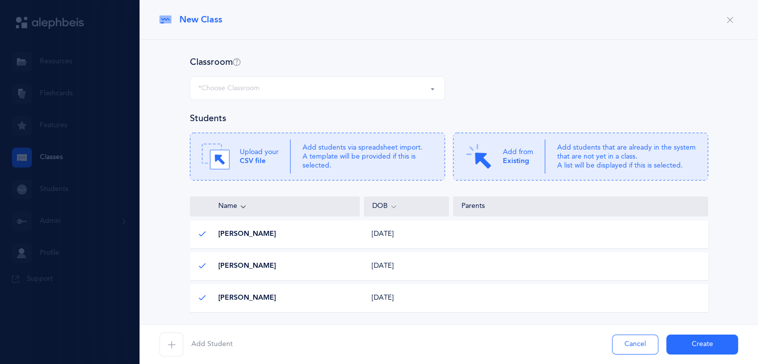
click at [692, 344] on button "Create" at bounding box center [702, 344] width 72 height 20
select select
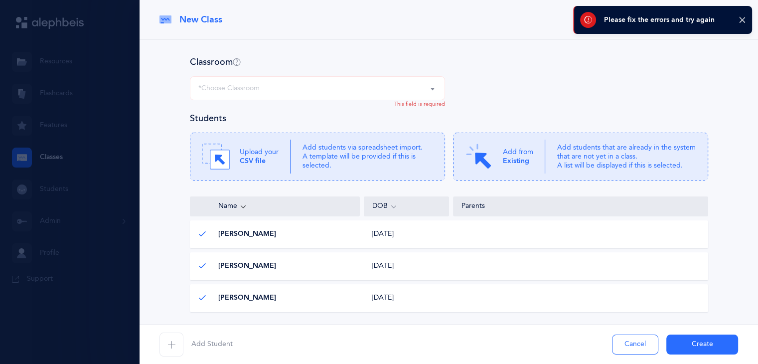
scroll to position [40, 0]
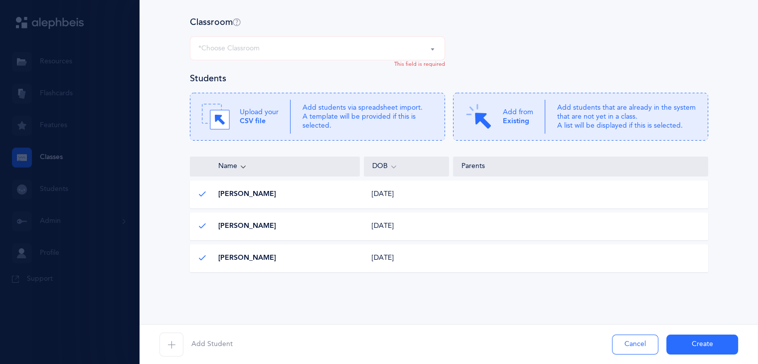
click at [628, 339] on button "Cancel" at bounding box center [635, 344] width 46 height 20
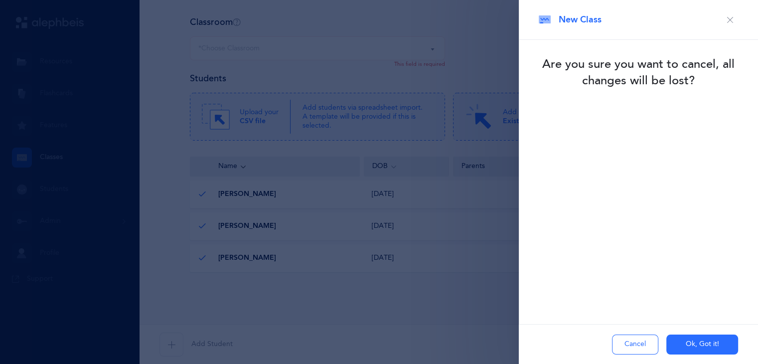
click at [678, 345] on button "Ok, Got it!" at bounding box center [702, 344] width 72 height 20
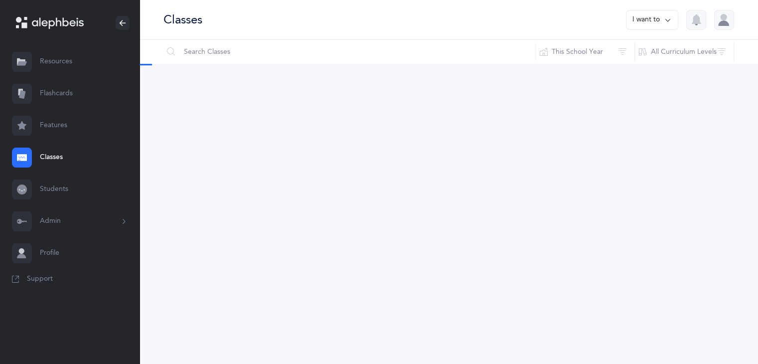
scroll to position [0, 0]
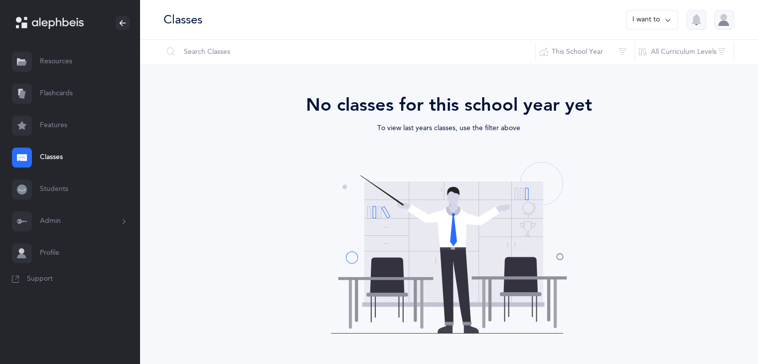
click at [54, 222] on button "Admin" at bounding box center [69, 221] width 139 height 32
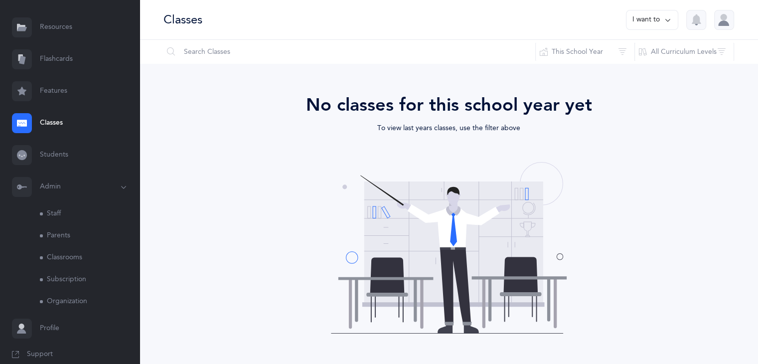
scroll to position [47, 0]
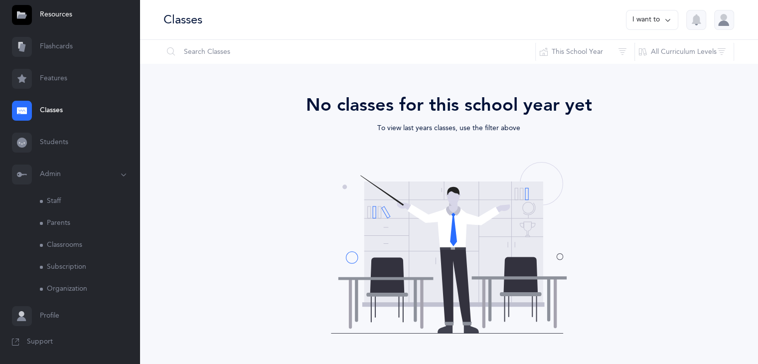
click at [52, 204] on link "Staff" at bounding box center [90, 201] width 100 height 22
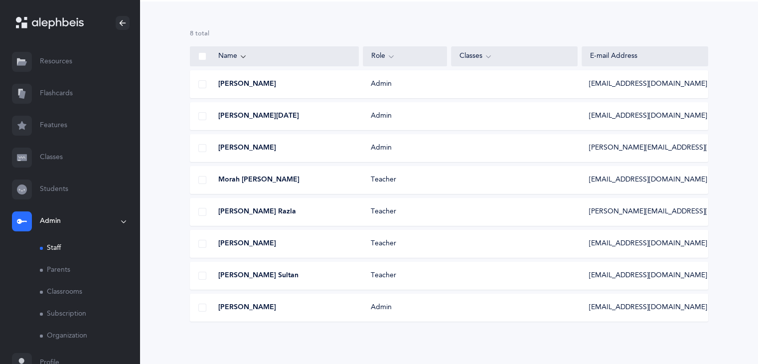
scroll to position [64, 0]
click at [463, 212] on div "Morah Neomi Razla Teacher cindys@yaldei.org" at bounding box center [449, 210] width 518 height 28
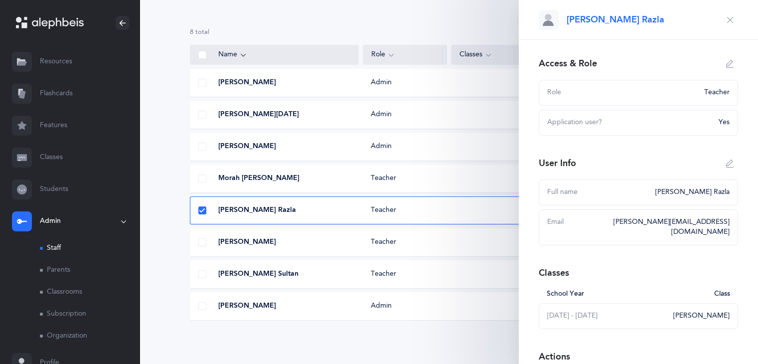
click at [719, 193] on div "Morah Neomi Razla" at bounding box center [689, 192] width 80 height 10
click at [711, 198] on div "Full name Morah Neomi Razla" at bounding box center [638, 192] width 199 height 26
click at [726, 162] on icon "button" at bounding box center [730, 163] width 8 height 8
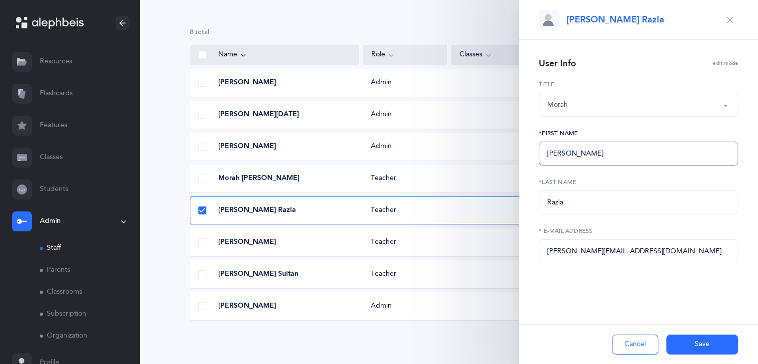
click at [664, 157] on input "Neomi" at bounding box center [638, 153] width 199 height 24
type input "N"
type input "h"
type input "Hindy"
click at [578, 206] on input "Razla" at bounding box center [638, 202] width 199 height 24
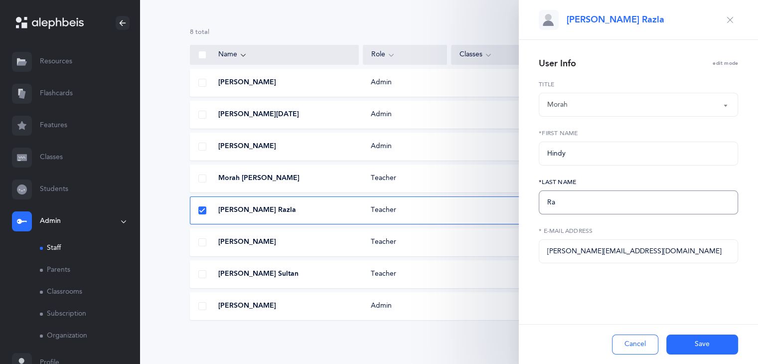
type input "R"
type input "g"
type input "G"
click at [606, 257] on input "cindys@yaldei.org" at bounding box center [638, 251] width 199 height 24
type input "c"
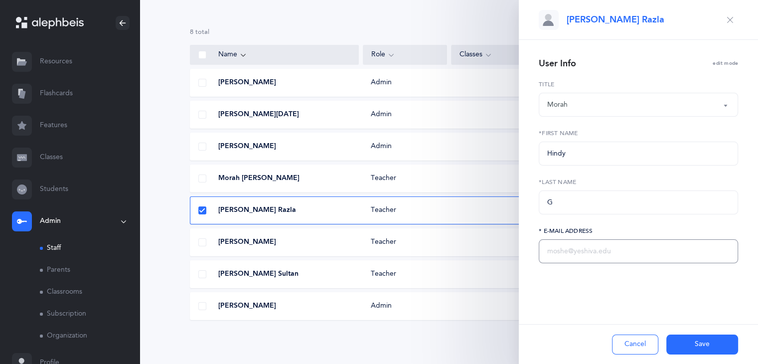
click at [582, 250] on input "text" at bounding box center [638, 251] width 199 height 24
click at [588, 258] on input "text" at bounding box center [638, 251] width 199 height 24
click at [546, 246] on input "text" at bounding box center [638, 251] width 199 height 24
click at [549, 249] on input "text" at bounding box center [638, 251] width 199 height 24
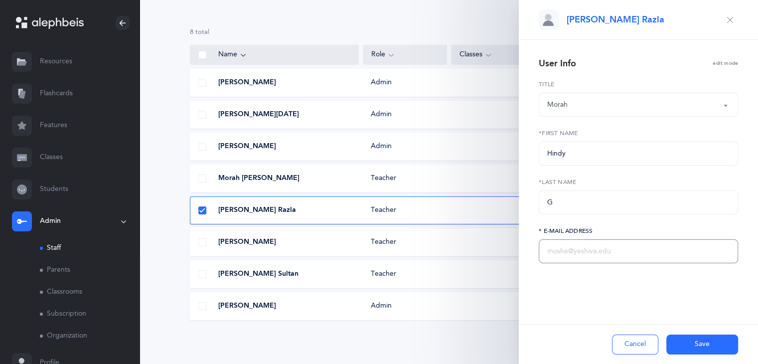
click at [549, 249] on input "text" at bounding box center [638, 251] width 199 height 24
paste input "hindyg@yaldei.org"
type input "hindyg@yaldei.org"
click at [556, 205] on input "G" at bounding box center [638, 202] width 199 height 24
type input "Grossnass"
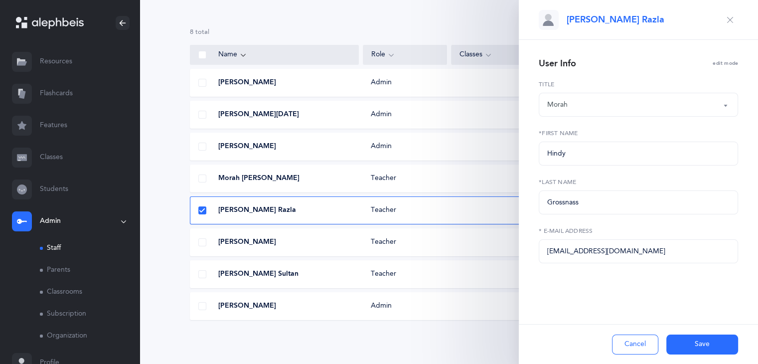
click at [693, 344] on button "Save" at bounding box center [702, 344] width 72 height 20
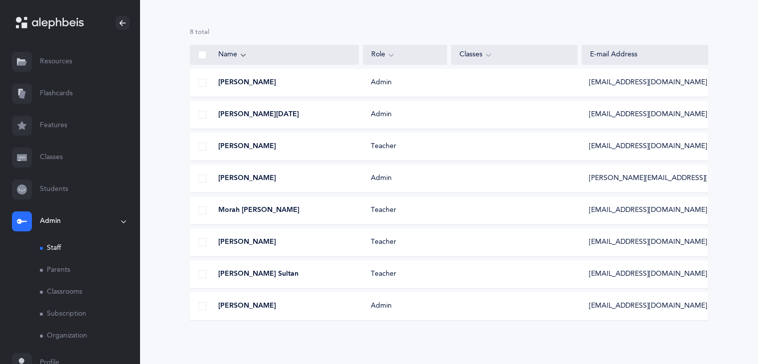
click at [487, 248] on div "Rabbi Reuven Stein Teacher rabbis@yaldei.org" at bounding box center [449, 242] width 518 height 28
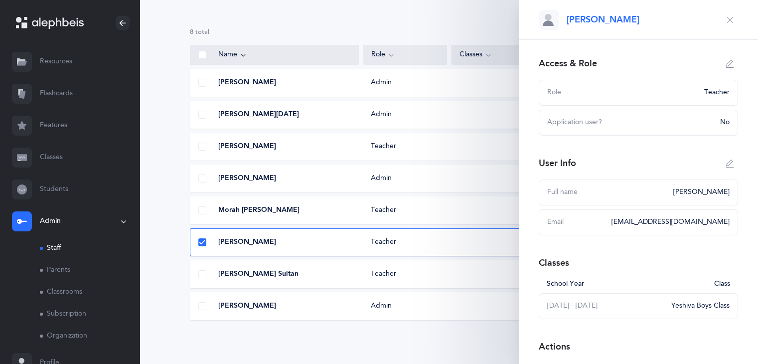
click at [726, 164] on icon "button" at bounding box center [730, 163] width 8 height 8
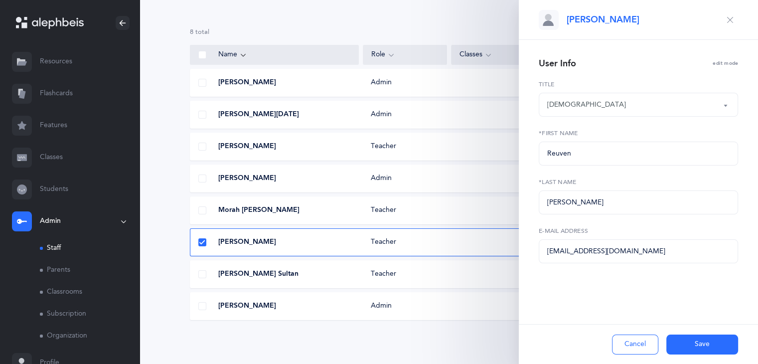
click at [594, 105] on div "Rabbi" at bounding box center [638, 104] width 182 height 17
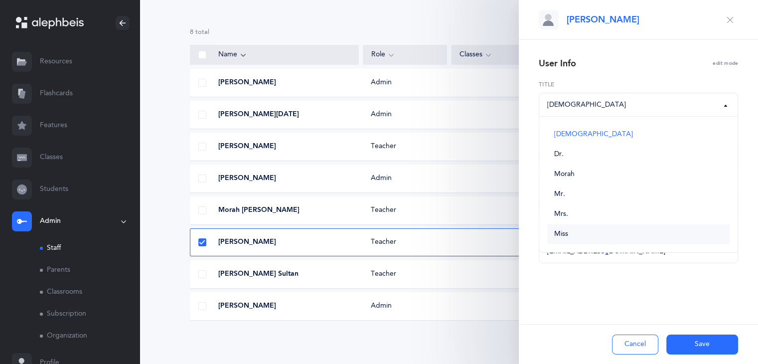
click at [592, 226] on link "Miss" at bounding box center [638, 234] width 182 height 20
select select "5"
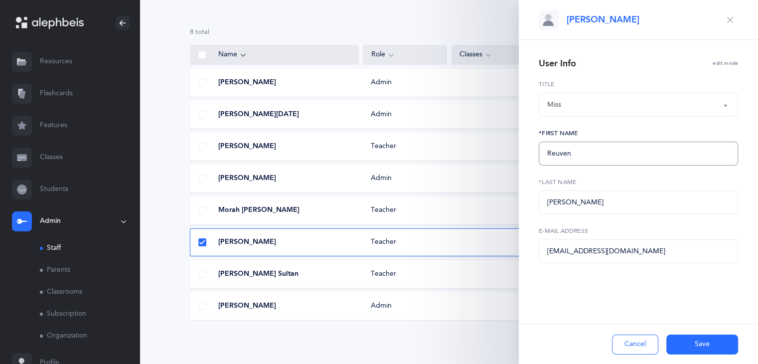
click at [576, 156] on input "Reuven" at bounding box center [638, 153] width 199 height 24
type input "R"
type input "sara"
click at [589, 205] on input "Stein" at bounding box center [638, 202] width 199 height 24
type input "S"
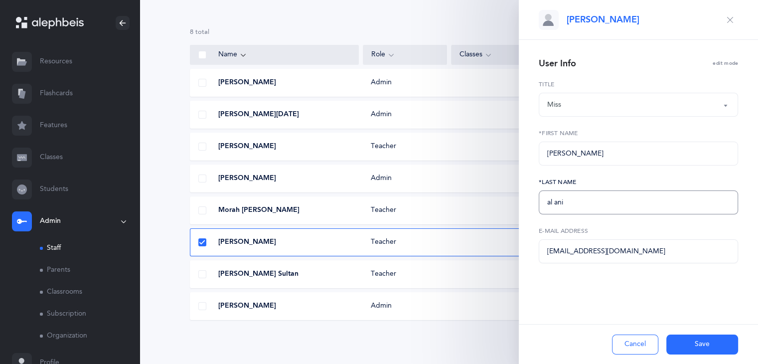
type input "al ani"
click at [609, 257] on input "rabbis@yaldei.org" at bounding box center [638, 251] width 199 height 24
type input "r"
paste input "SarahalA@yaldei.org"
type input "SarahalA@yaldei.org"
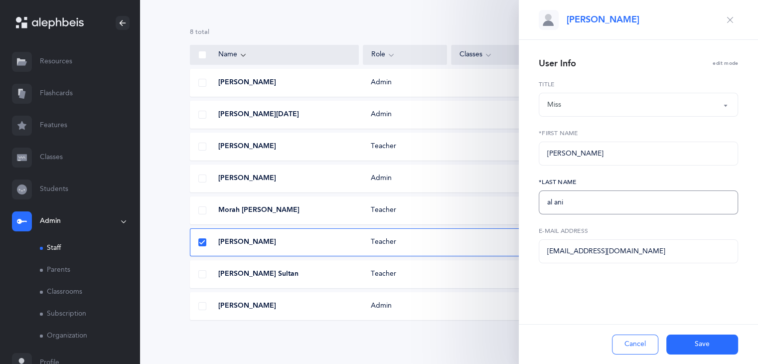
click at [552, 206] on input "al ani" at bounding box center [638, 202] width 199 height 24
type input "Al ani"
click at [550, 156] on input "sara" at bounding box center [638, 153] width 199 height 24
type input "Sara"
click at [695, 337] on button "Save" at bounding box center [702, 344] width 72 height 20
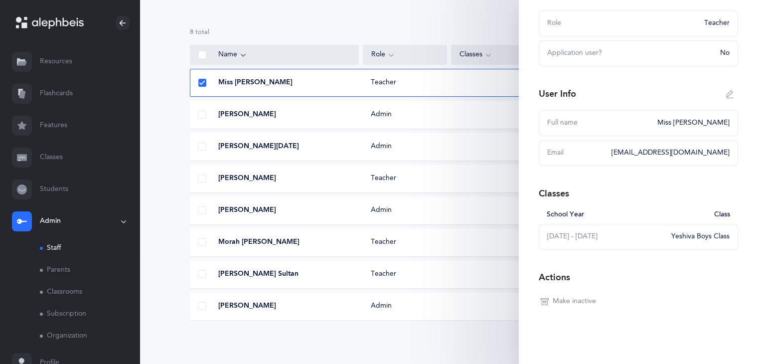
scroll to position [71, 0]
click at [693, 233] on div "Yeshiva Boys Class" at bounding box center [700, 235] width 58 height 10
click at [715, 210] on div "Class" at bounding box center [719, 213] width 22 height 10
click at [701, 232] on div "Yeshiva Boys Class" at bounding box center [700, 235] width 58 height 10
click at [702, 233] on div "Yeshiva Boys Class" at bounding box center [700, 235] width 58 height 10
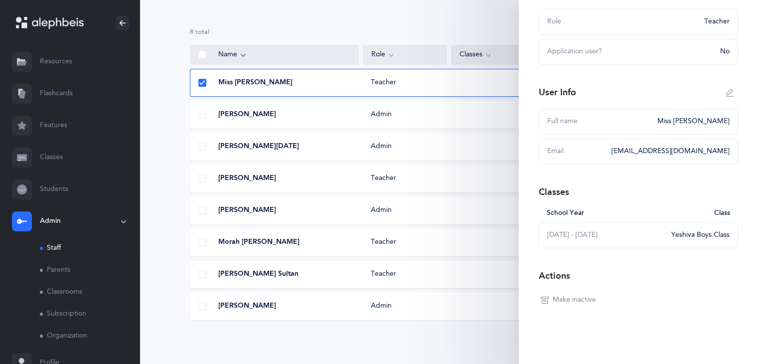
click at [702, 233] on div "Yeshiva Boys Class" at bounding box center [700, 235] width 58 height 10
click at [674, 299] on div "Access & Role Role Teacher Application user? No User Info Full name Miss Sara A…" at bounding box center [638, 166] width 239 height 395
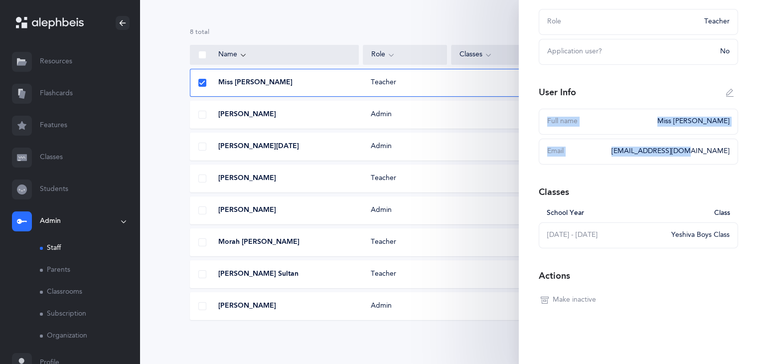
drag, startPoint x: 749, startPoint y: 136, endPoint x: 751, endPoint y: 78, distance: 58.3
click at [751, 78] on div "Miss Sara Al ani Access & Role Role Teacher Application user? No User Info Full…" at bounding box center [638, 182] width 239 height 364
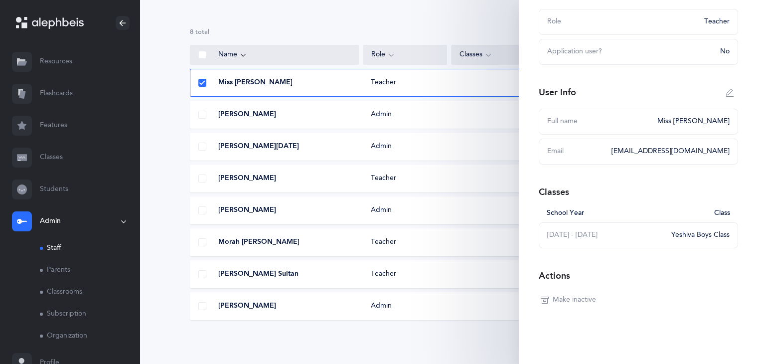
click at [658, 303] on div "Access & Role Role Teacher Application user? No User Info Full name Miss Sara A…" at bounding box center [638, 166] width 239 height 395
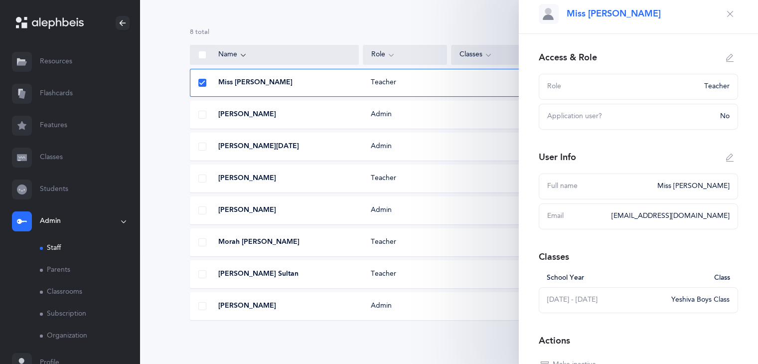
scroll to position [0, 0]
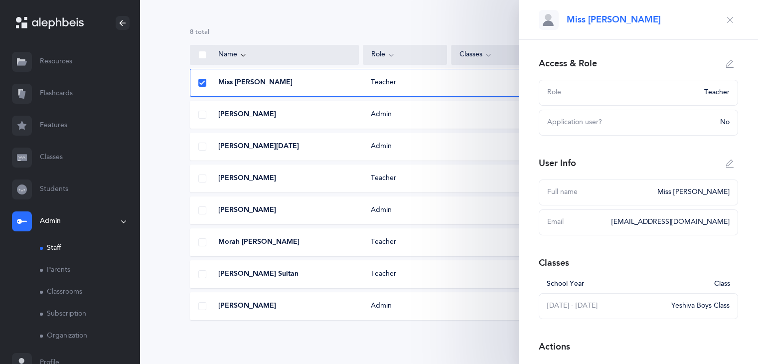
click at [726, 18] on icon "button" at bounding box center [730, 20] width 8 height 8
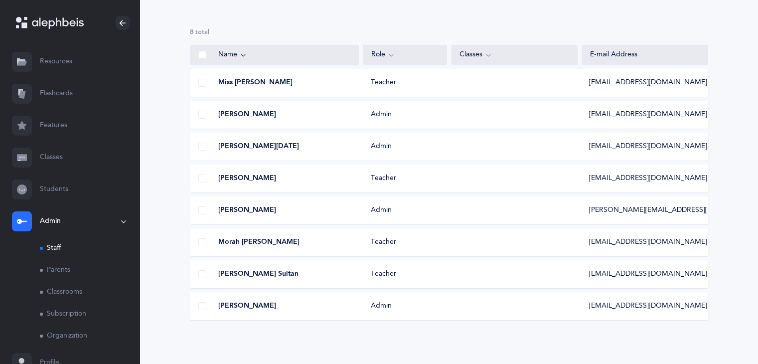
click at [390, 276] on div "Teacher" at bounding box center [405, 274] width 84 height 10
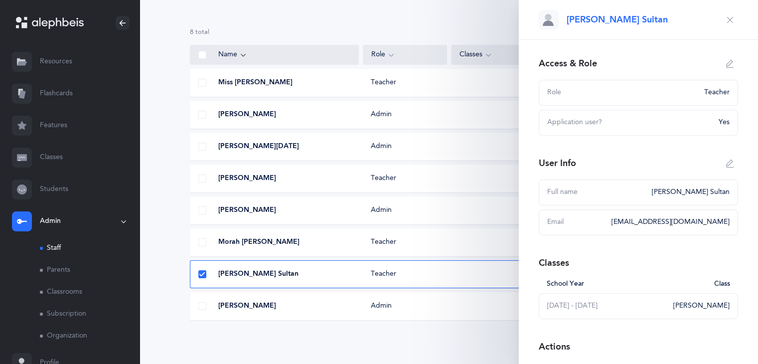
click at [722, 156] on button "button" at bounding box center [730, 163] width 16 height 16
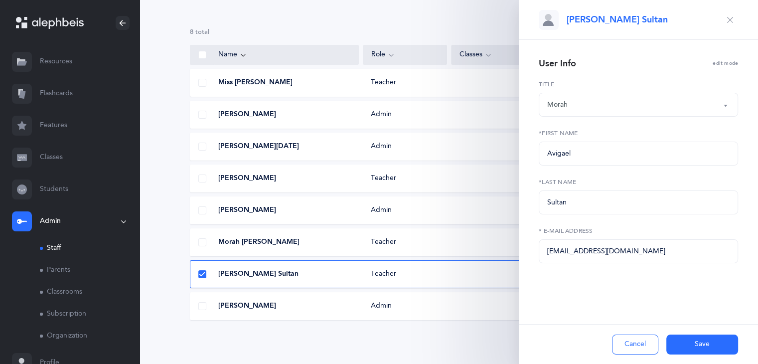
click at [579, 104] on div "Morah" at bounding box center [638, 104] width 182 height 17
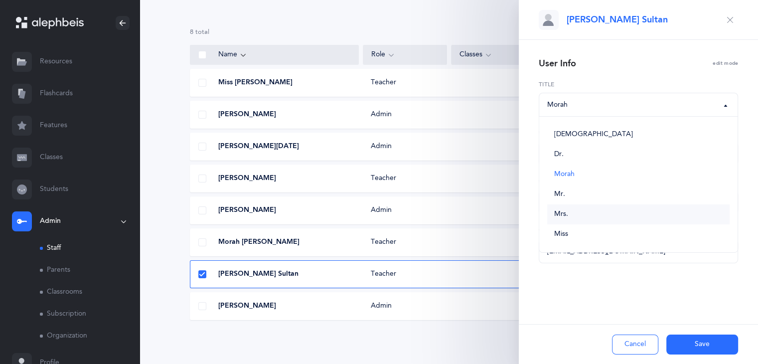
click at [588, 204] on link "Mrs." at bounding box center [638, 214] width 182 height 20
select select "4"
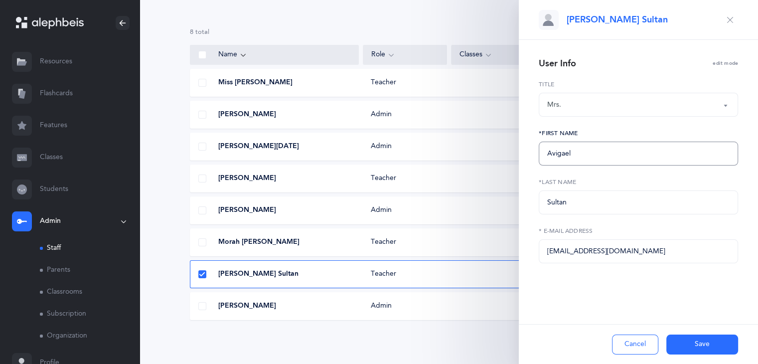
click at [588, 153] on input "Avigael" at bounding box center [638, 153] width 199 height 24
type input "A"
type input "c"
type input "Cindy"
click at [640, 258] on input "AvigaelS@yaldei.org" at bounding box center [638, 251] width 199 height 24
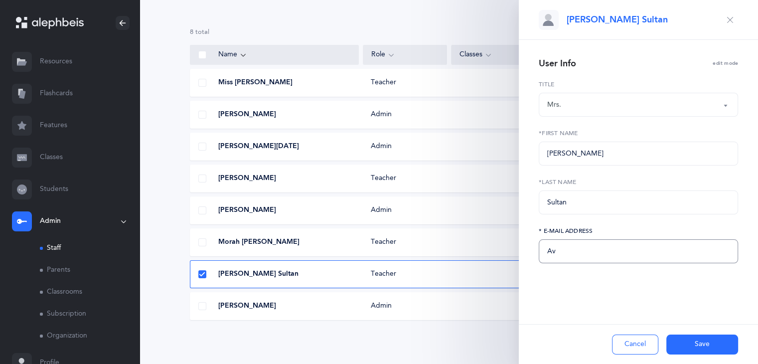
type input "A"
click at [582, 255] on input "text" at bounding box center [638, 251] width 199 height 24
click at [557, 252] on input "text" at bounding box center [638, 251] width 199 height 24
paste input "cindys@yaldei.org"
type input "cindys@yaldei.org"
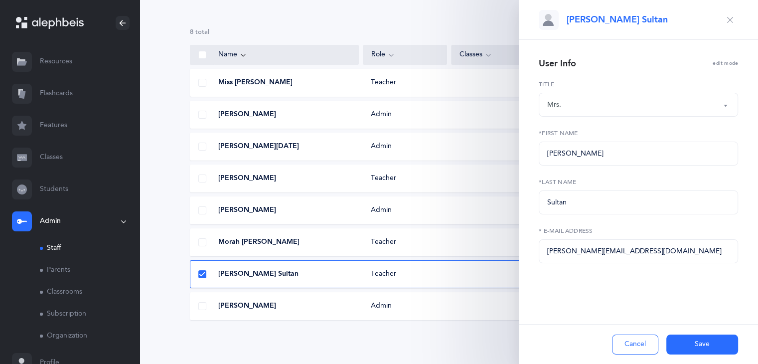
click at [688, 344] on button "Save" at bounding box center [702, 344] width 72 height 20
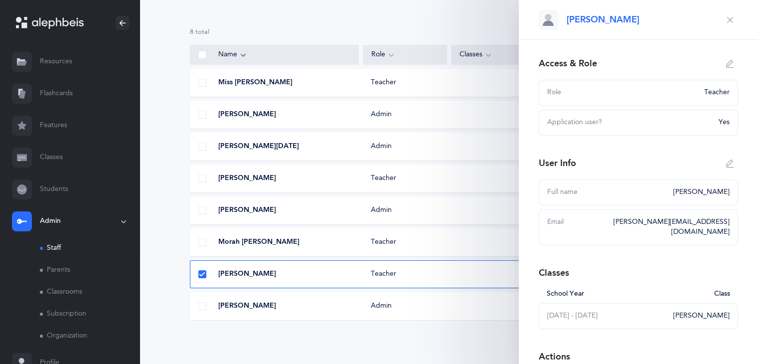
click at [722, 57] on button "button" at bounding box center [730, 64] width 16 height 16
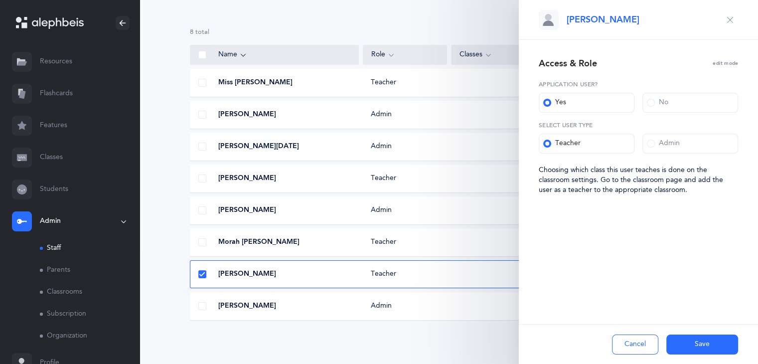
click at [695, 98] on label "No" at bounding box center [690, 103] width 96 height 20
click at [0, 0] on input "No" at bounding box center [0, 0] width 0 height 0
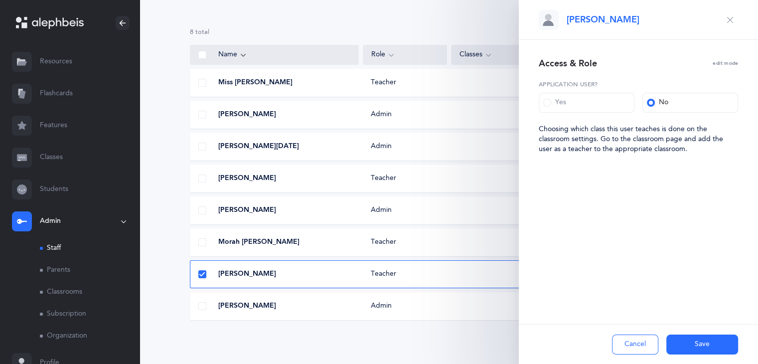
click at [691, 343] on button "Save" at bounding box center [702, 344] width 72 height 20
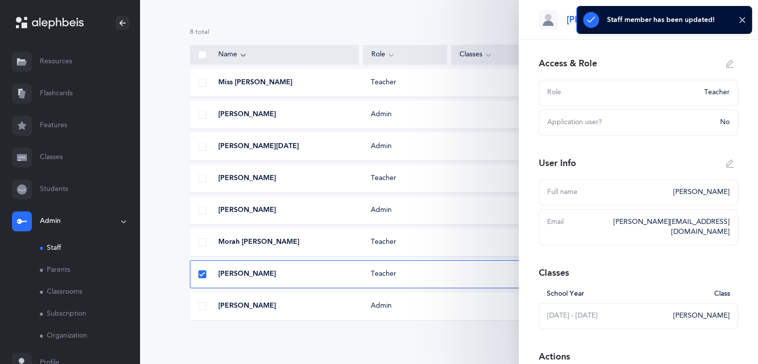
click at [470, 343] on div "8 results total Name Role Classes E-mail Address Miss Sara Al ani Teacher Sarah…" at bounding box center [448, 182] width 618 height 364
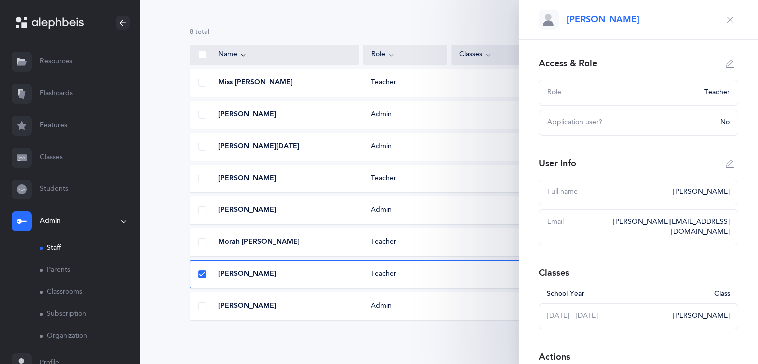
click at [726, 19] on icon "button" at bounding box center [730, 20] width 8 height 8
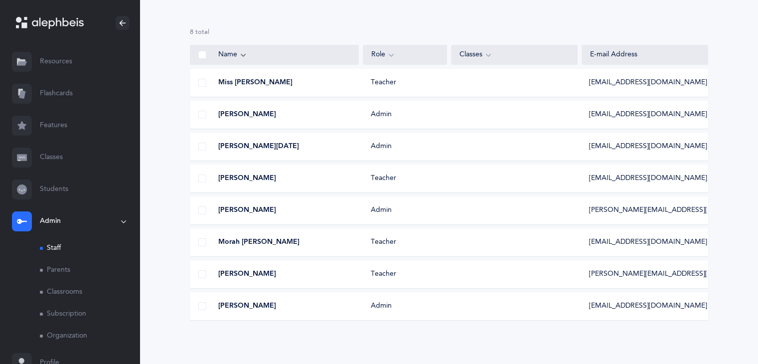
click at [65, 155] on link "Classes" at bounding box center [69, 157] width 139 height 32
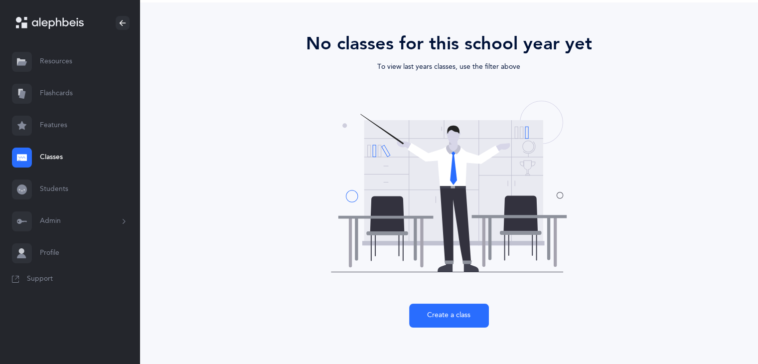
scroll to position [60, 0]
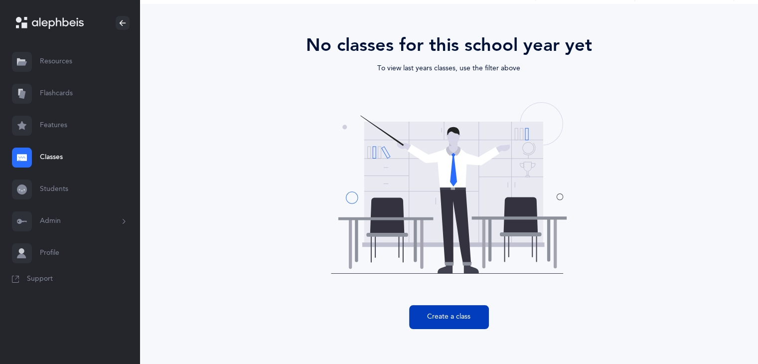
click at [478, 323] on button "Create a class" at bounding box center [449, 317] width 80 height 24
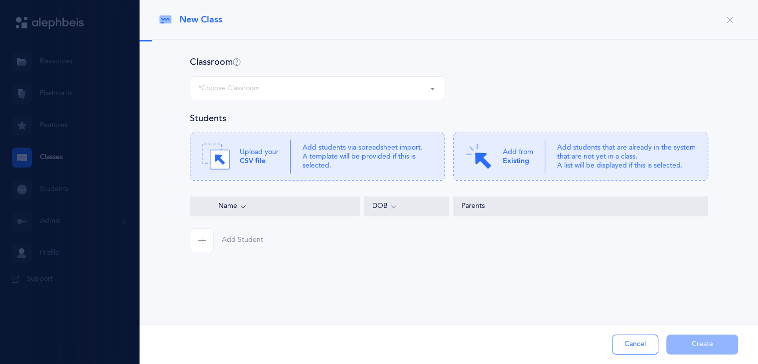
select select
click at [430, 88] on button "*Choose Classroom" at bounding box center [317, 88] width 255 height 24
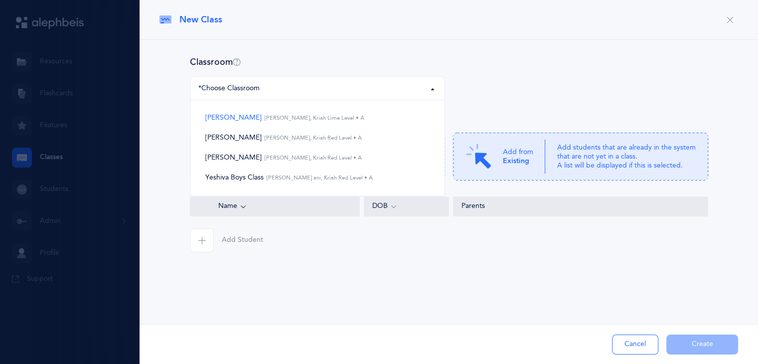
click at [532, 50] on div "Classroom Neomi Razla Baila Moskovits Avigael Sultan Yeshiva Boys Class *Choose…" at bounding box center [448, 174] width 618 height 268
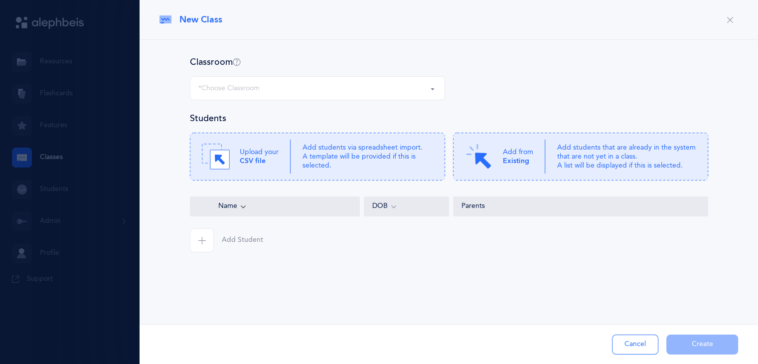
click at [40, 153] on div at bounding box center [379, 182] width 758 height 364
click at [734, 19] on button "button" at bounding box center [730, 20] width 16 height 16
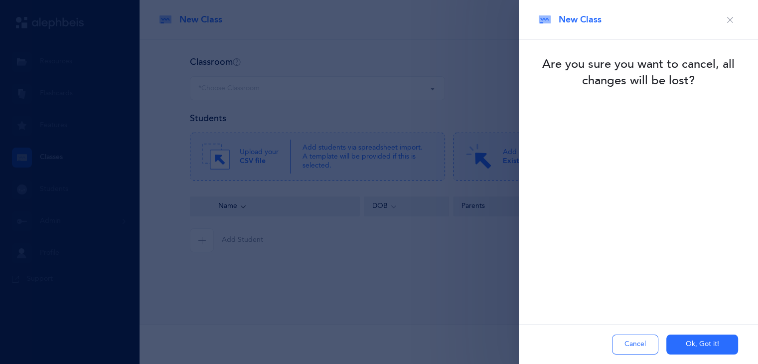
click at [695, 339] on button "Ok, Got it!" at bounding box center [702, 344] width 72 height 20
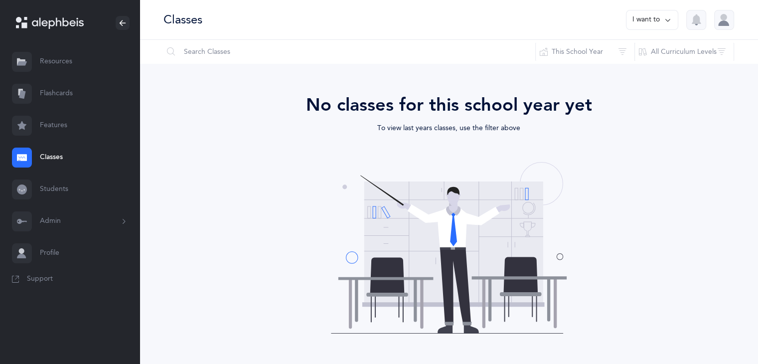
click at [61, 221] on button "Admin" at bounding box center [69, 221] width 139 height 32
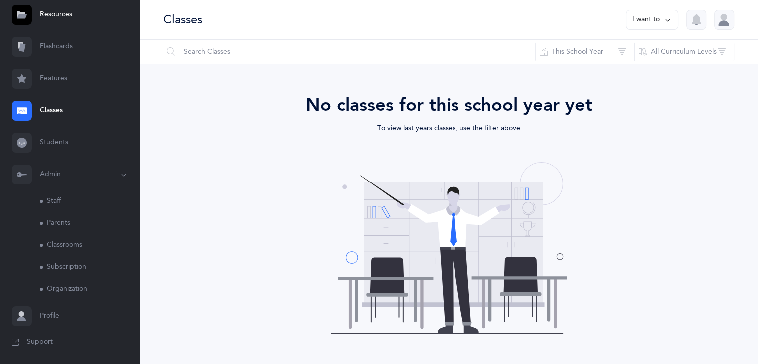
click at [70, 242] on link "Classrooms" at bounding box center [90, 245] width 100 height 22
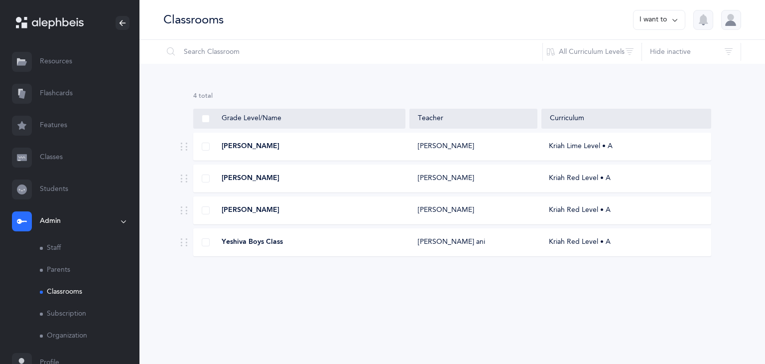
click at [286, 139] on div "Neomi Razla Hindy Grossnass Kriah Lime Level • A" at bounding box center [452, 147] width 518 height 28
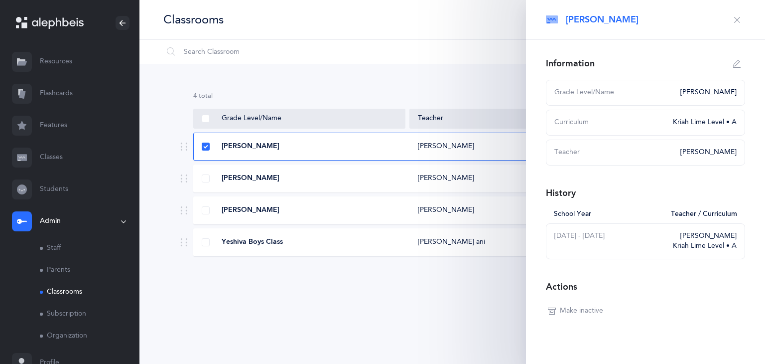
select select
click at [733, 67] on icon "button" at bounding box center [737, 64] width 8 height 8
type input "Neomi Razla"
select select "10"
select select "2230"
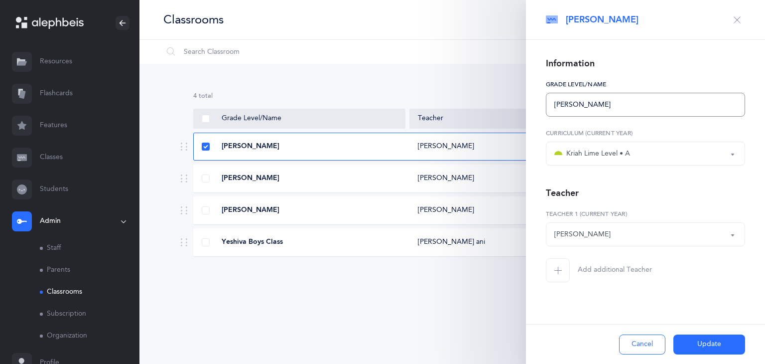
click at [691, 102] on input "Neomi Razla" at bounding box center [645, 105] width 199 height 24
type input "N"
click at [693, 347] on button "Update" at bounding box center [710, 344] width 72 height 20
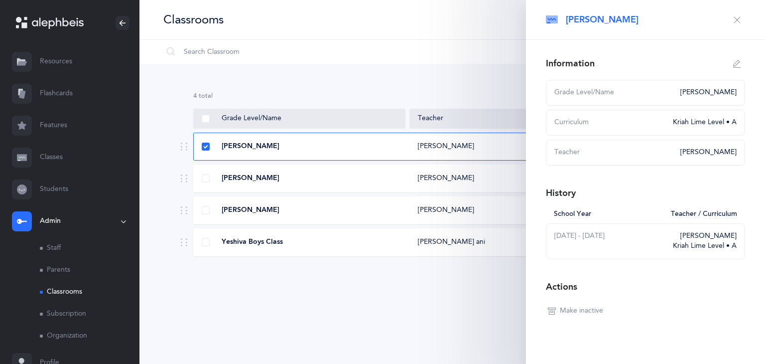
click at [324, 175] on div "Baila Moskovits" at bounding box center [300, 178] width 212 height 10
click at [318, 210] on div "Avigael Sultan" at bounding box center [300, 210] width 212 height 10
click at [733, 63] on icon "button" at bounding box center [737, 64] width 8 height 8
type input "Avigael Sultan"
select select "2"
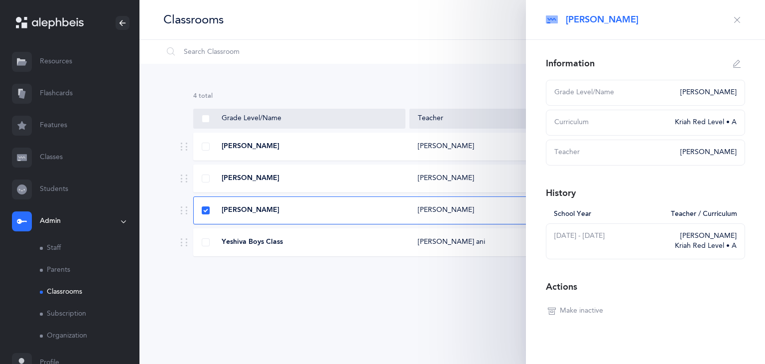
select select "2232"
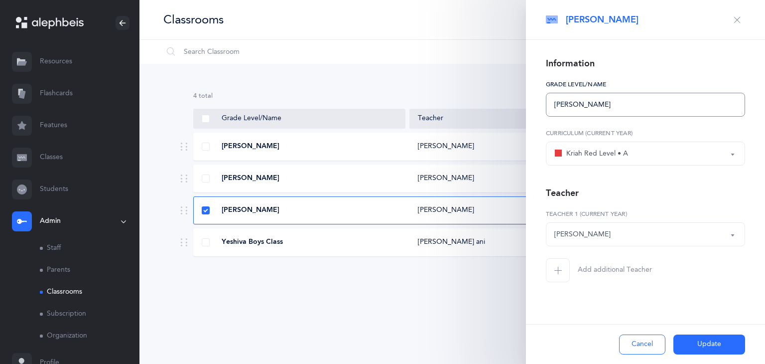
click at [638, 108] on input "Avigael Sultan" at bounding box center [645, 105] width 199 height 24
type input "A"
type input "Cindy boys"
click at [697, 338] on button "Update" at bounding box center [710, 344] width 72 height 20
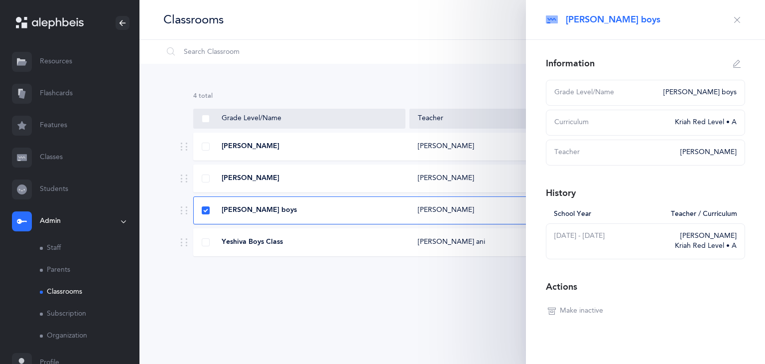
click at [345, 312] on div "Classrooms I want to Information Settings Grade Levels Yaldei *Organization Nam…" at bounding box center [452, 182] width 626 height 364
click at [733, 21] on icon "button" at bounding box center [737, 20] width 8 height 8
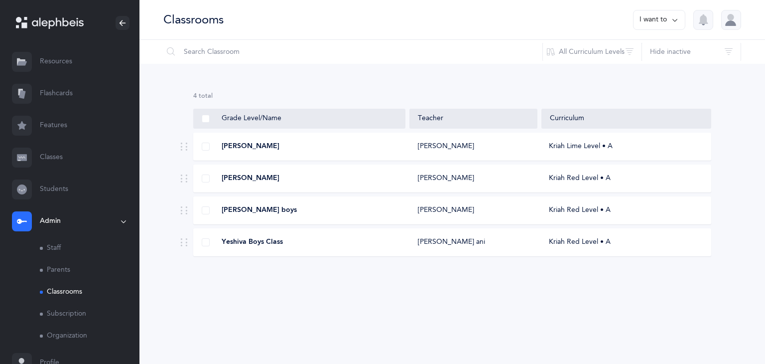
click at [52, 160] on link "Classes" at bounding box center [69, 157] width 139 height 32
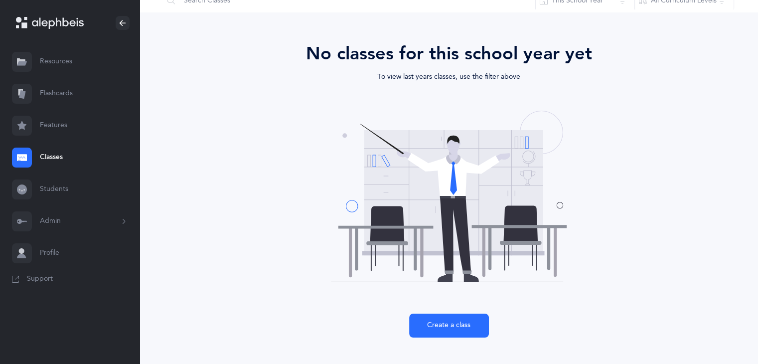
scroll to position [54, 0]
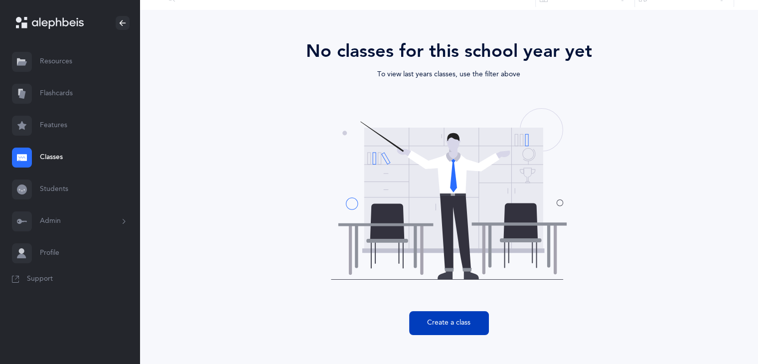
click at [467, 329] on button "Create a class" at bounding box center [449, 323] width 80 height 24
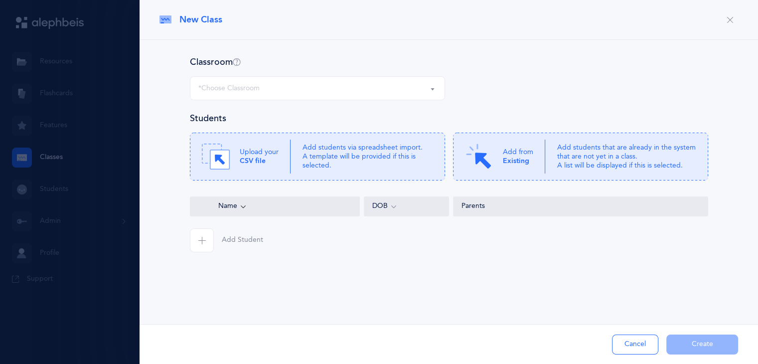
click at [360, 92] on div "*Choose Classroom" at bounding box center [317, 88] width 238 height 17
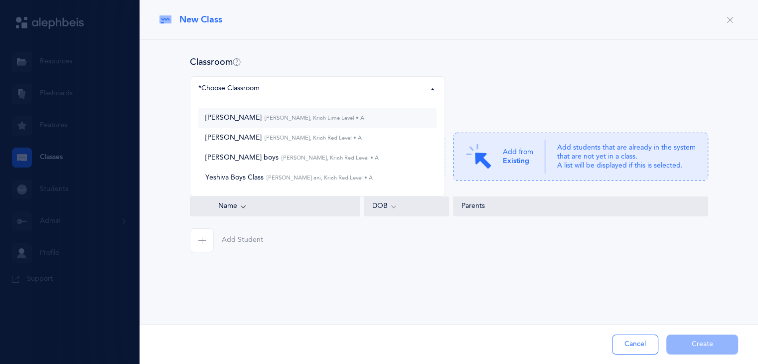
click at [335, 115] on small "Hindy Grossnass, Kriah Lime Level • A" at bounding box center [313, 118] width 103 height 6
select select "1072"
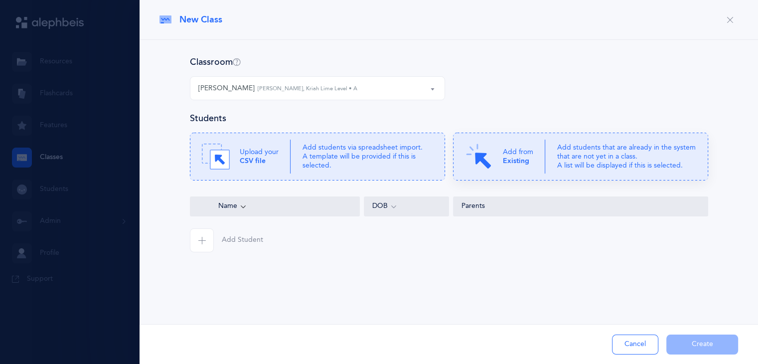
click at [501, 168] on div "Add from Existing" at bounding box center [505, 156] width 80 height 28
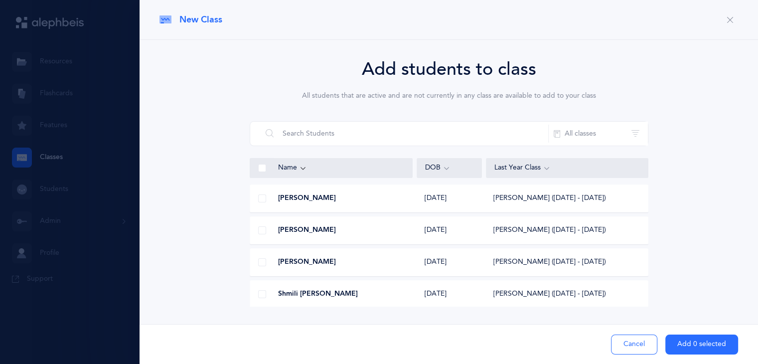
scroll to position [321, 0]
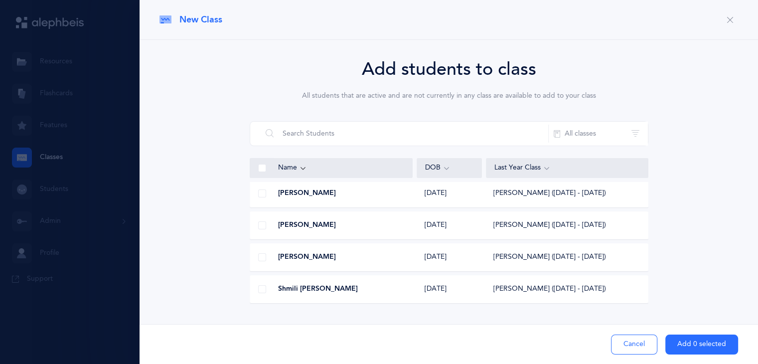
click at [263, 256] on span at bounding box center [262, 257] width 8 height 8
click at [0, 0] on input "checkbox" at bounding box center [0, 0] width 0 height 0
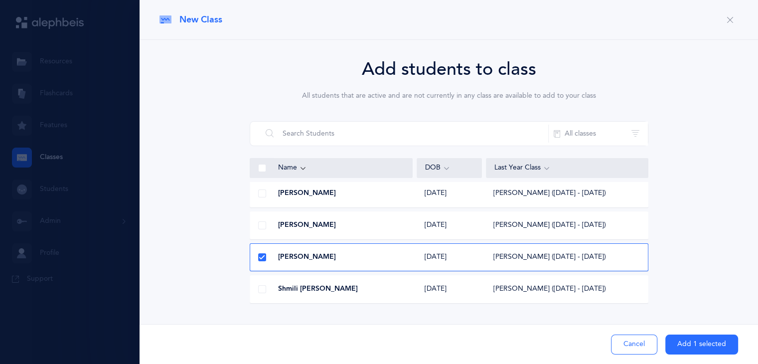
click at [261, 224] on span at bounding box center [262, 225] width 8 height 8
click at [0, 0] on input "checkbox" at bounding box center [0, 0] width 0 height 0
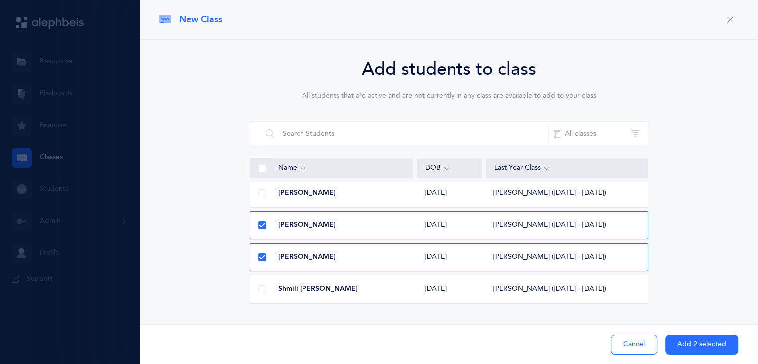
click at [261, 195] on span at bounding box center [262, 193] width 8 height 8
click at [0, 0] on input "checkbox" at bounding box center [0, 0] width 0 height 0
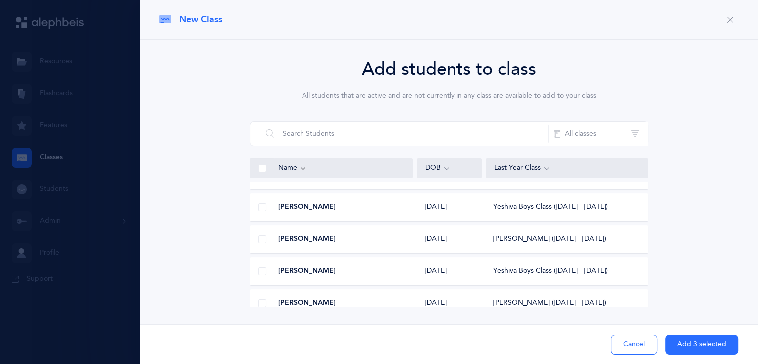
scroll to position [171, 0]
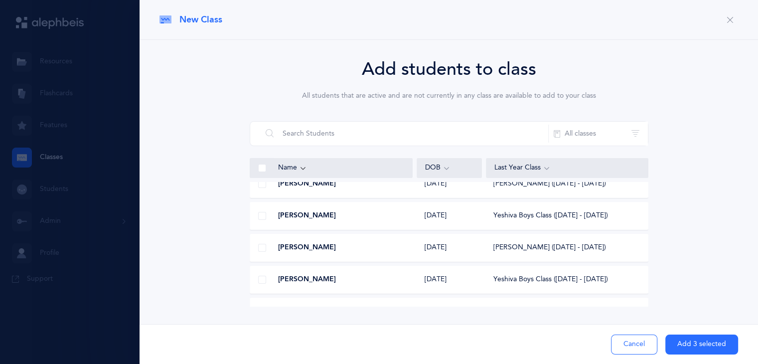
click at [258, 244] on span at bounding box center [262, 248] width 8 height 8
click at [0, 0] on input "checkbox" at bounding box center [0, 0] width 0 height 0
click at [262, 248] on span at bounding box center [262, 250] width 8 height 8
click at [0, 0] on input "checkbox" at bounding box center [0, 0] width 0 height 0
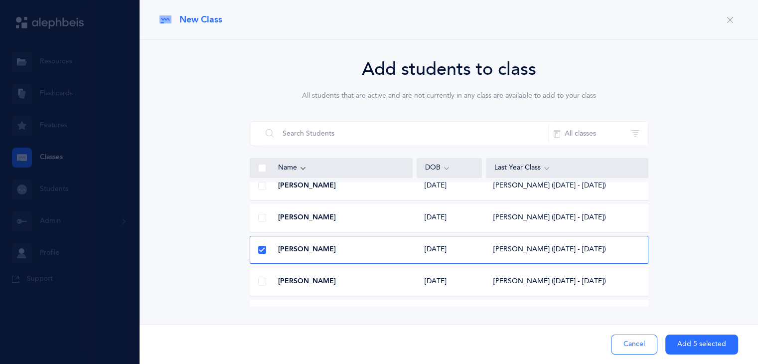
click at [692, 345] on button "Add 5 selected" at bounding box center [701, 344] width 73 height 20
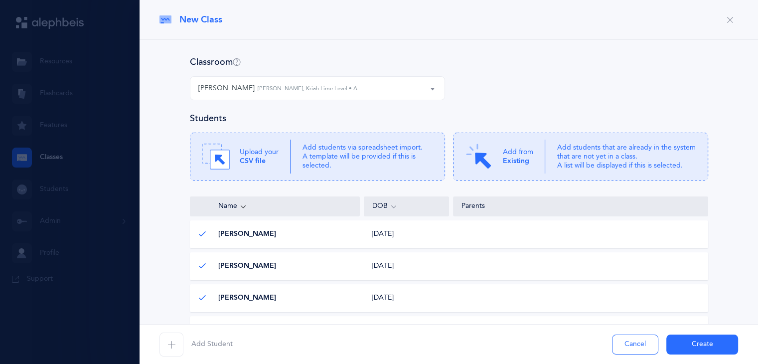
click at [685, 342] on button "Create" at bounding box center [702, 344] width 72 height 20
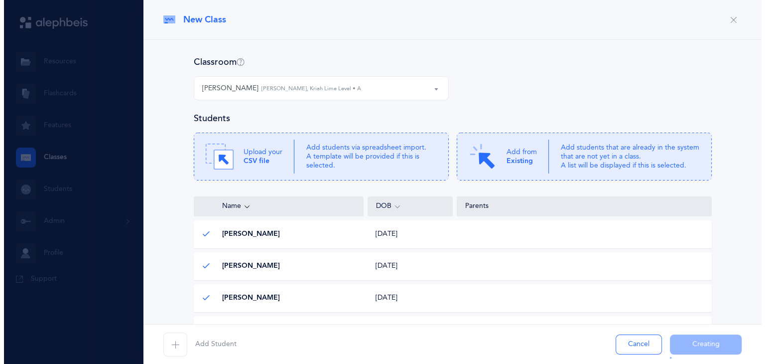
scroll to position [0, 0]
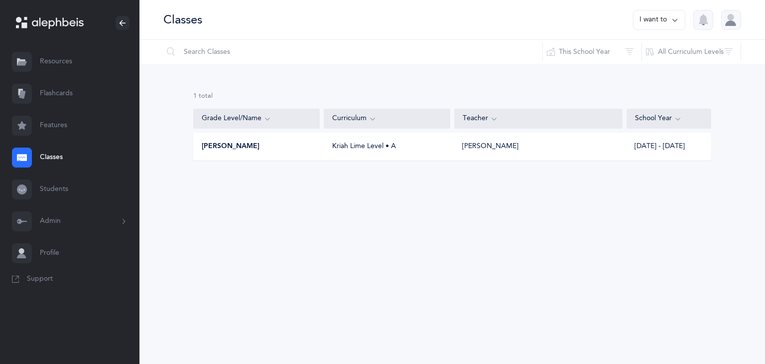
click at [666, 16] on button "I want to" at bounding box center [659, 20] width 52 height 20
click at [652, 72] on button "Add new" at bounding box center [649, 69] width 55 height 18
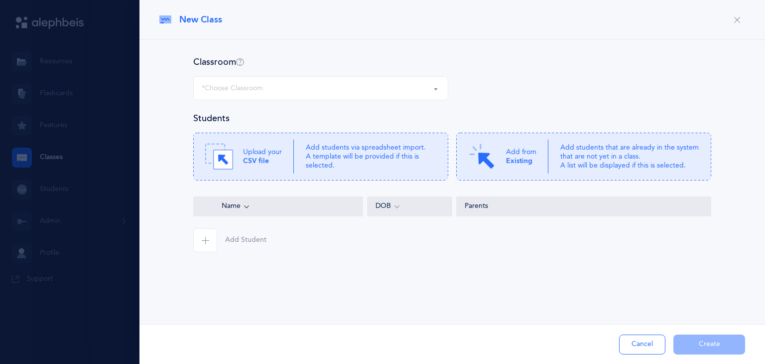
click at [432, 88] on button "*Choose Classroom" at bounding box center [320, 88] width 255 height 24
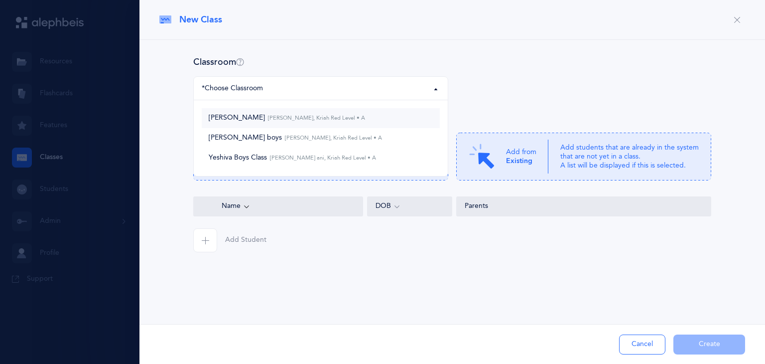
click at [323, 115] on small "Baila Moskovits, Kriah Red Level • A" at bounding box center [315, 118] width 100 height 6
select select "1073"
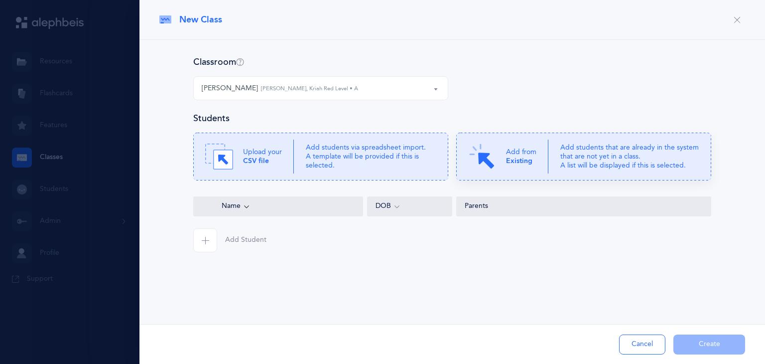
click at [557, 167] on icon at bounding box center [583, 157] width 255 height 48
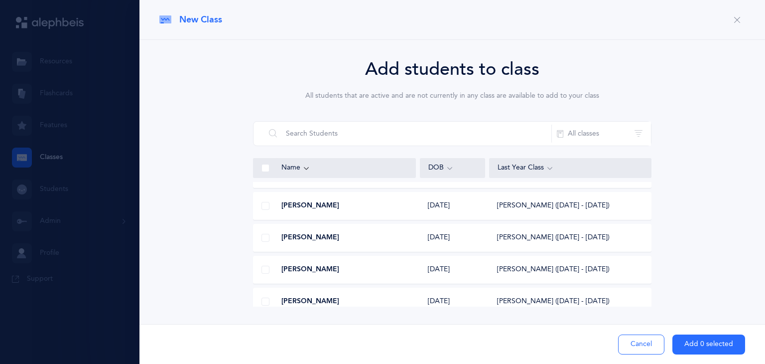
scroll to position [28, 0]
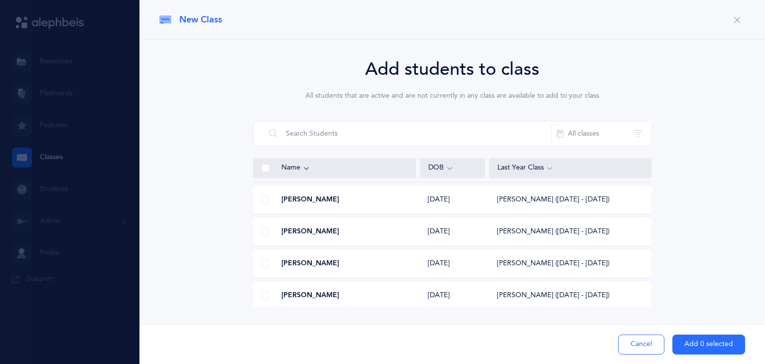
click at [263, 262] on span at bounding box center [266, 264] width 8 height 8
click at [0, 0] on input "checkbox" at bounding box center [0, 0] width 0 height 0
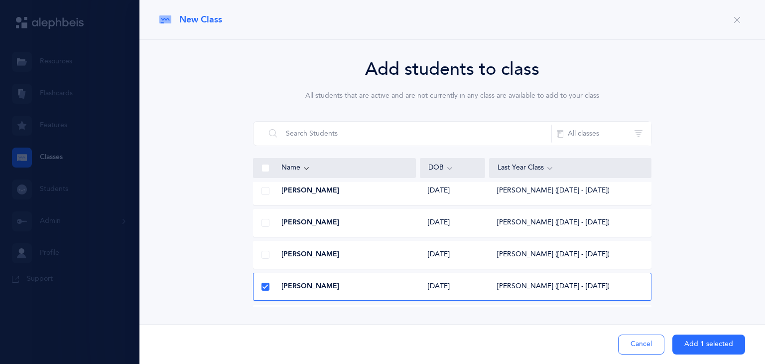
scroll to position [0, 0]
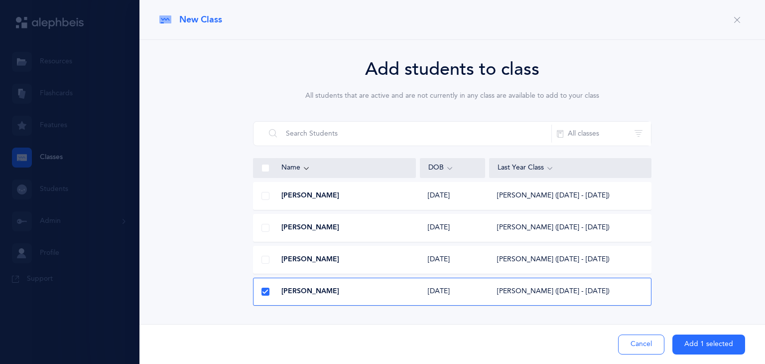
click at [695, 346] on button "Add 1 selected" at bounding box center [709, 344] width 73 height 20
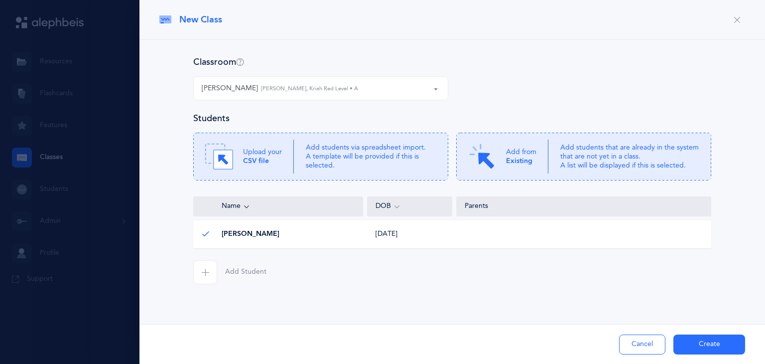
click at [706, 345] on button "Create" at bounding box center [710, 344] width 72 height 20
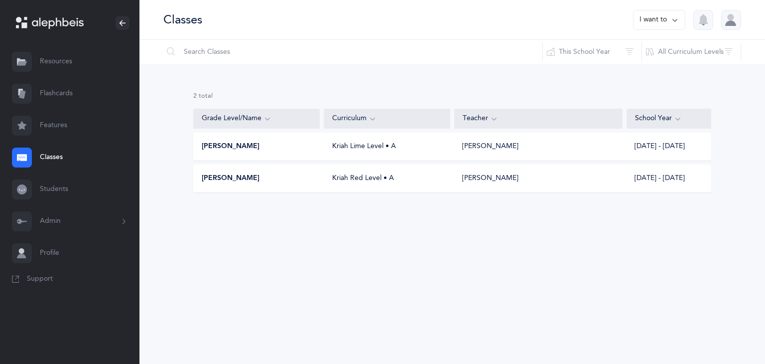
click at [656, 23] on button "I want to" at bounding box center [659, 20] width 52 height 20
click at [656, 70] on button "Add new" at bounding box center [649, 69] width 55 height 18
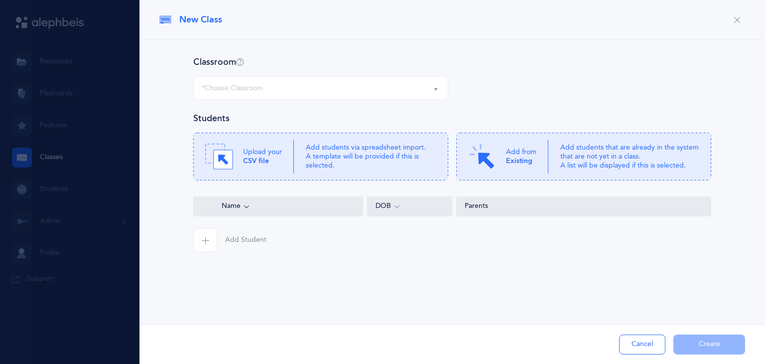
click at [362, 91] on div "*Choose Classroom" at bounding box center [321, 88] width 238 height 17
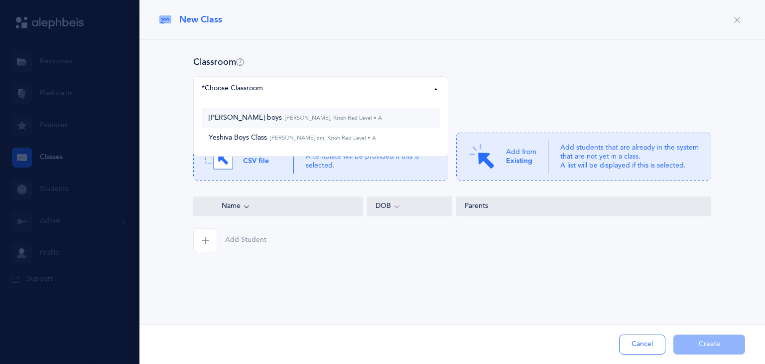
click at [344, 116] on link "Cindy boys Cindy Sultan, Kriah Red Level • A" at bounding box center [321, 118] width 238 height 20
select select "1074"
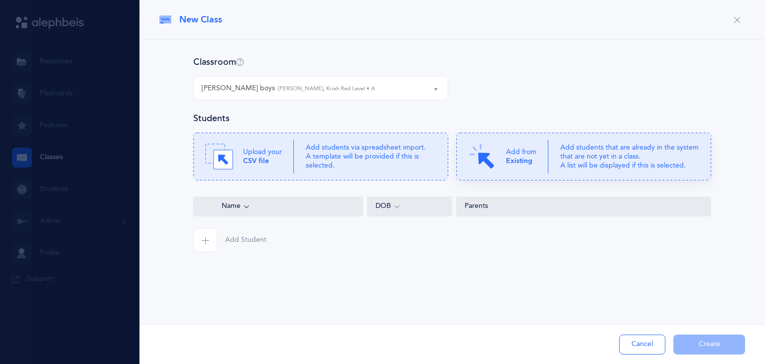
click at [500, 158] on div "Add from Existing" at bounding box center [508, 156] width 80 height 28
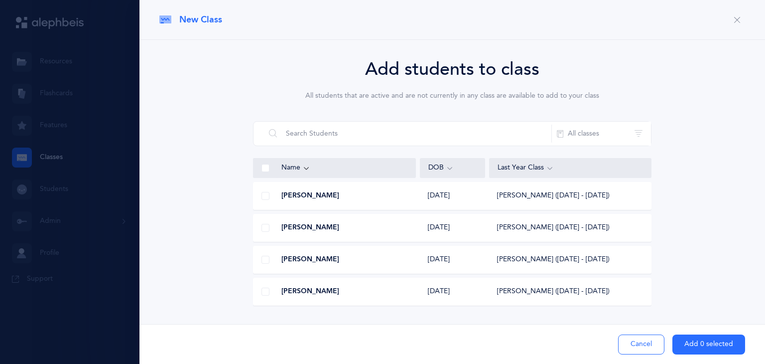
click at [378, 199] on div "Eli Arzouan" at bounding box center [335, 196] width 162 height 10
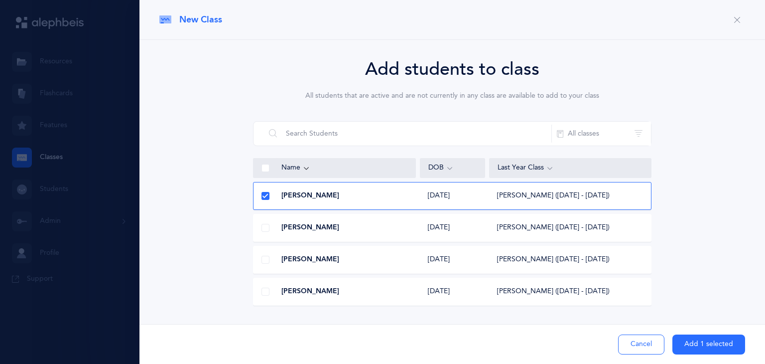
click at [369, 230] on div "Ruel S. Bacovcin" at bounding box center [335, 228] width 162 height 10
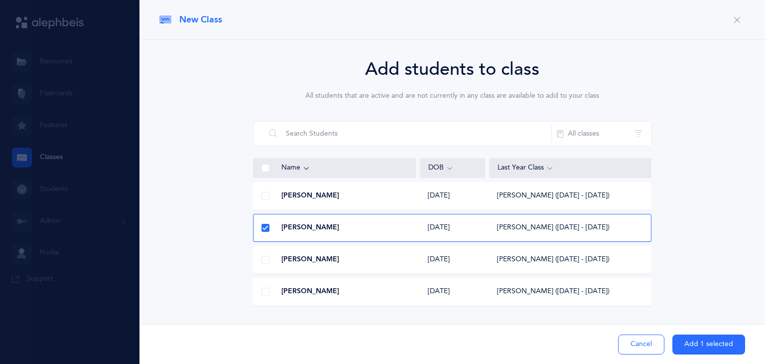
click at [263, 198] on span at bounding box center [266, 196] width 8 height 8
click at [0, 0] on input "checkbox" at bounding box center [0, 0] width 0 height 0
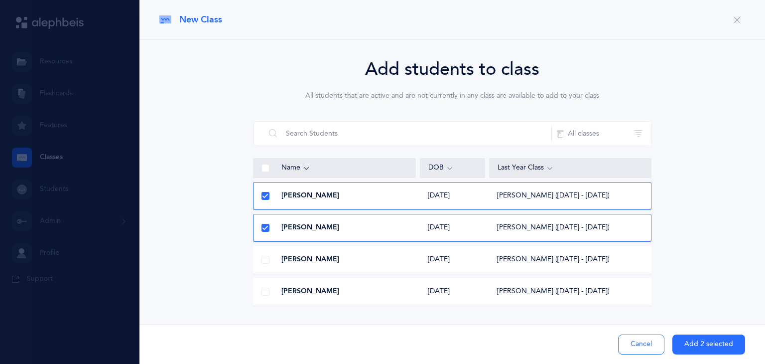
click at [265, 258] on span at bounding box center [266, 260] width 8 height 8
click at [0, 0] on input "checkbox" at bounding box center [0, 0] width 0 height 0
click at [691, 348] on button "Add 3 selected" at bounding box center [709, 344] width 73 height 20
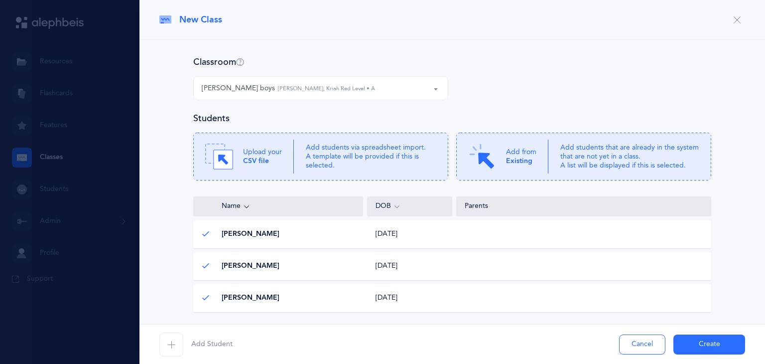
click at [705, 342] on button "Create" at bounding box center [710, 344] width 72 height 20
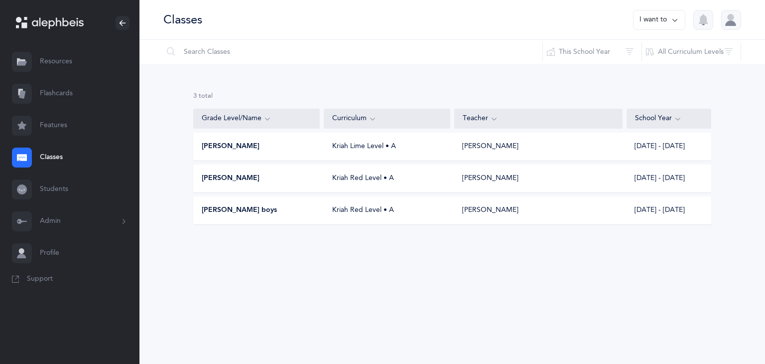
click at [657, 21] on button "I want to" at bounding box center [659, 20] width 52 height 20
click at [637, 70] on button "Add new" at bounding box center [649, 69] width 55 height 18
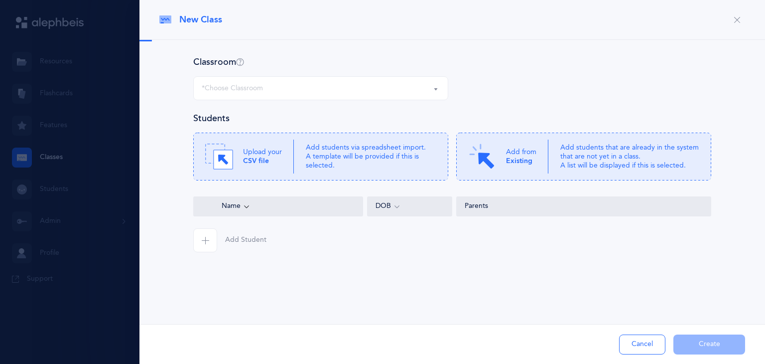
select select "1197"
click at [545, 159] on div "Add from Existing" at bounding box center [508, 156] width 80 height 28
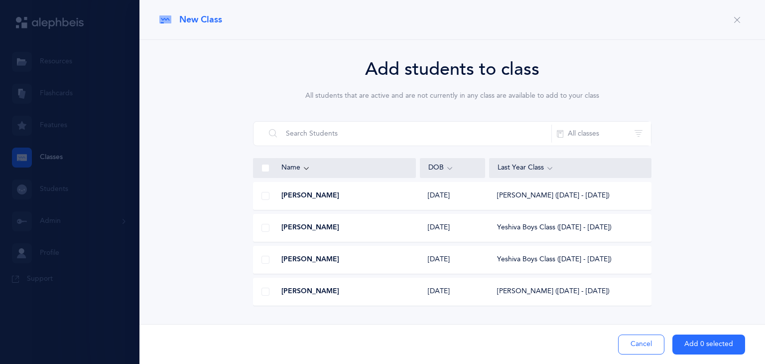
click at [263, 227] on span at bounding box center [266, 228] width 8 height 8
click at [0, 0] on input "checkbox" at bounding box center [0, 0] width 0 height 0
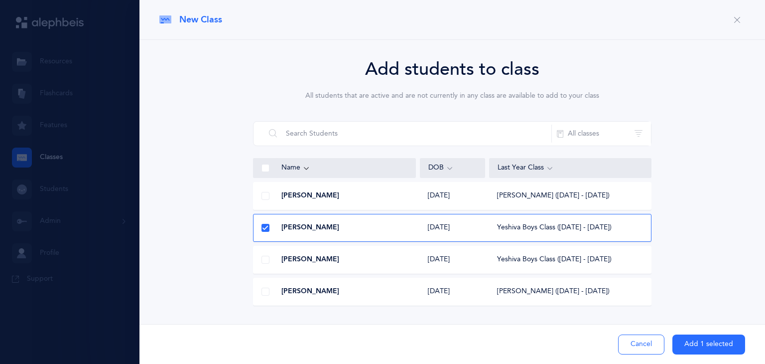
click at [265, 262] on span at bounding box center [266, 260] width 8 height 8
click at [0, 0] on input "checkbox" at bounding box center [0, 0] width 0 height 0
click at [707, 342] on button "Add 2 selected" at bounding box center [709, 344] width 73 height 20
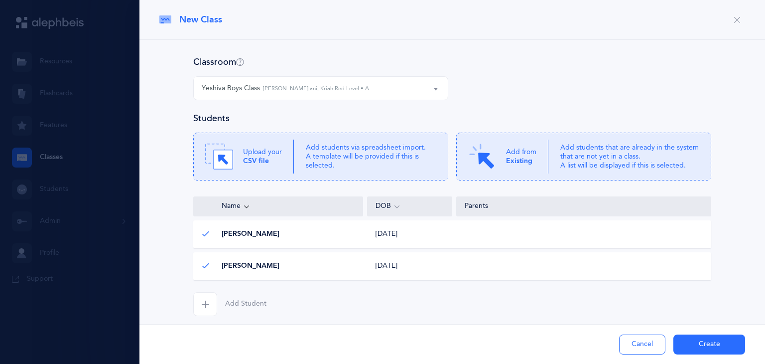
click at [706, 342] on button "Create" at bounding box center [710, 344] width 72 height 20
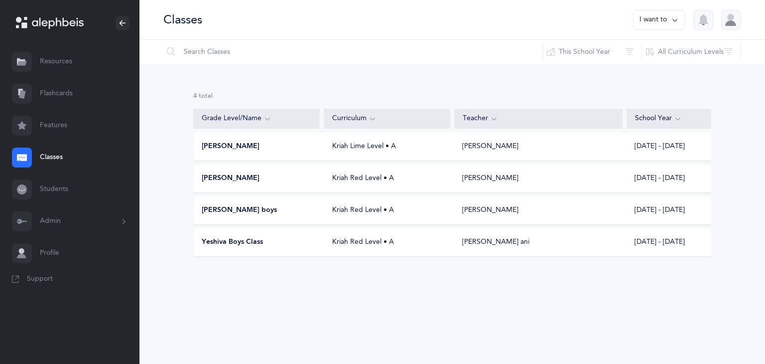
click at [68, 58] on link "Resources" at bounding box center [69, 62] width 139 height 32
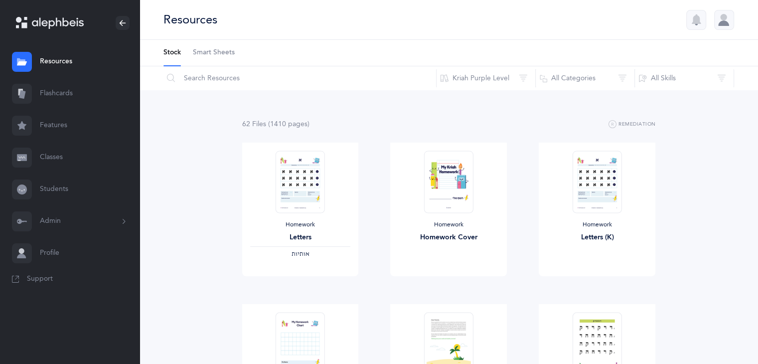
click at [209, 48] on span "Smart Sheets" at bounding box center [214, 53] width 42 height 10
